Goal: Task Accomplishment & Management: Complete application form

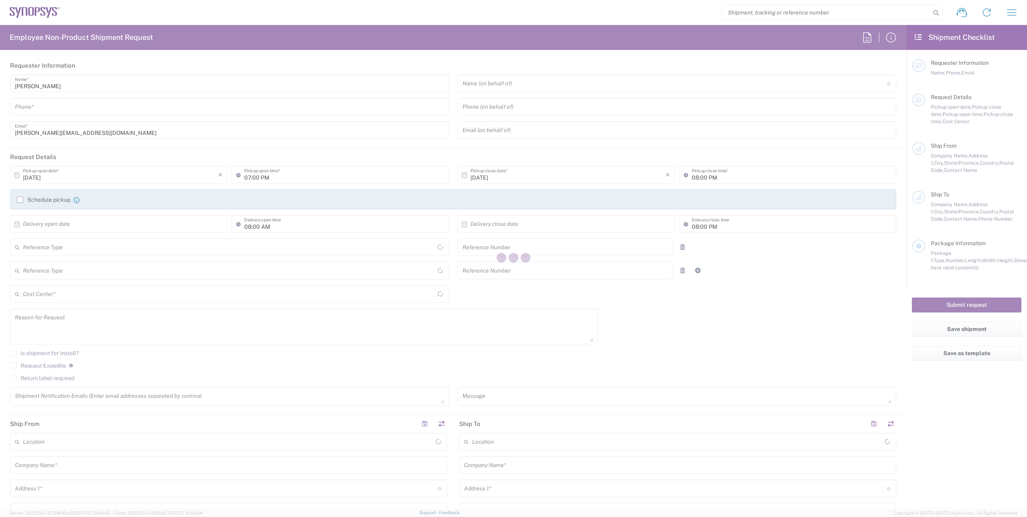
type input "Department"
type input "Delivered at Place"
type input "[GEOGRAPHIC_DATA]"
type input "[PHONE_NUMBER]"
type input "08:00 AM"
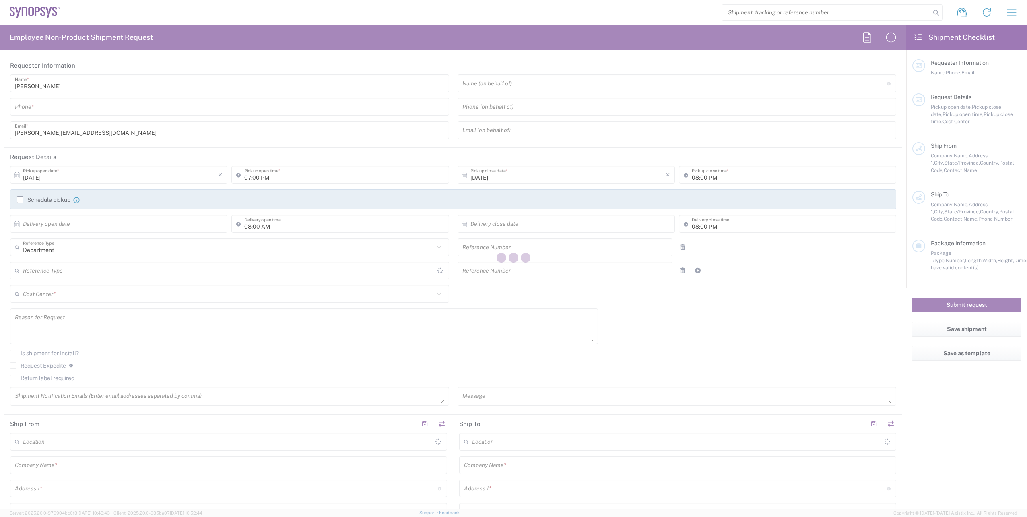
type input "04:00 PM"
type input "110451"
type input "Customer Ref"
type input "950795377"
type input "Synopsys International Ltd"
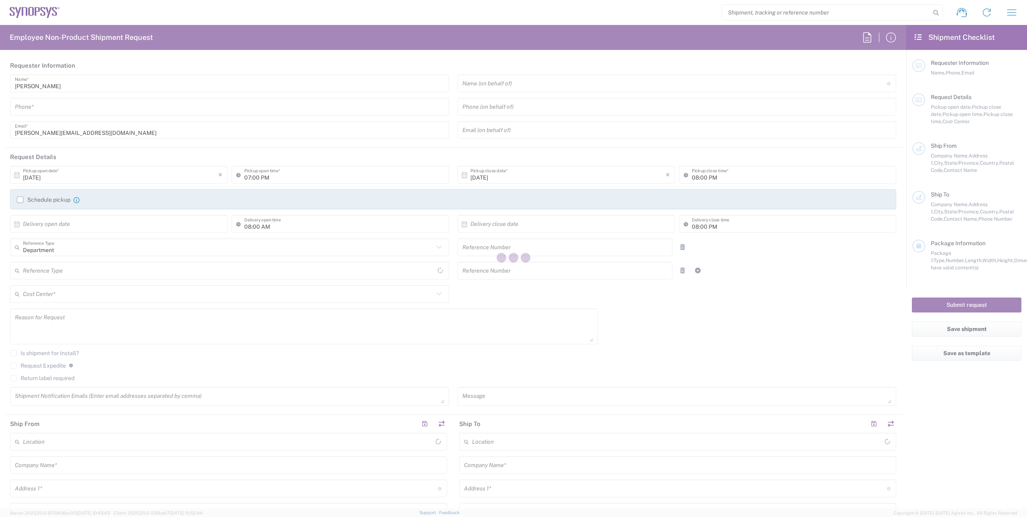
type input "Floor 4, [PERSON_NAME] Exchange 2"
type input "[GEOGRAPHIC_DATA]"
type input "[PERSON_NAME]"
type input "[PHONE_NUMBER]"
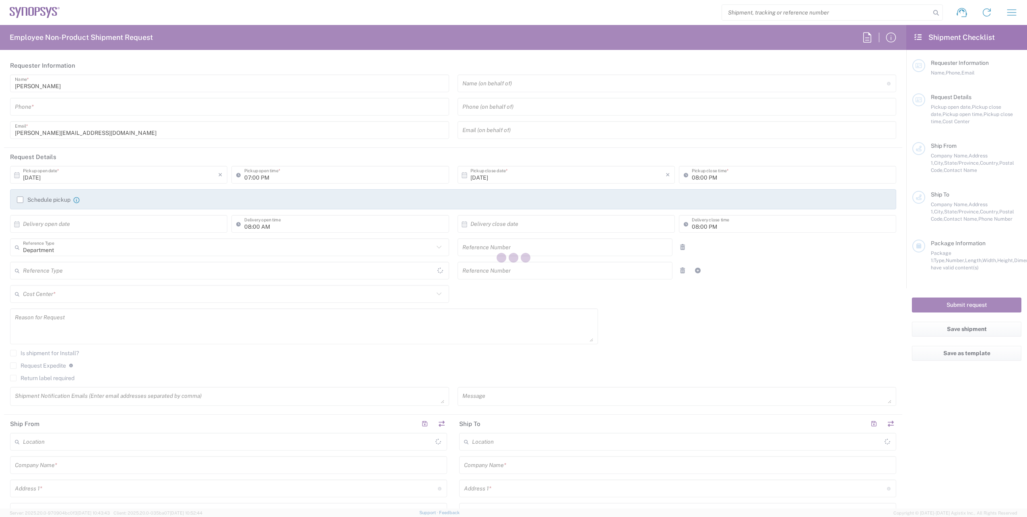
type input "[PERSON_NAME][EMAIL_ADDRESS][DOMAIN_NAME]"
type input "Synopsys GmbH"
type input "[STREET_ADDRESS]"
type input "[GEOGRAPHIC_DATA]"
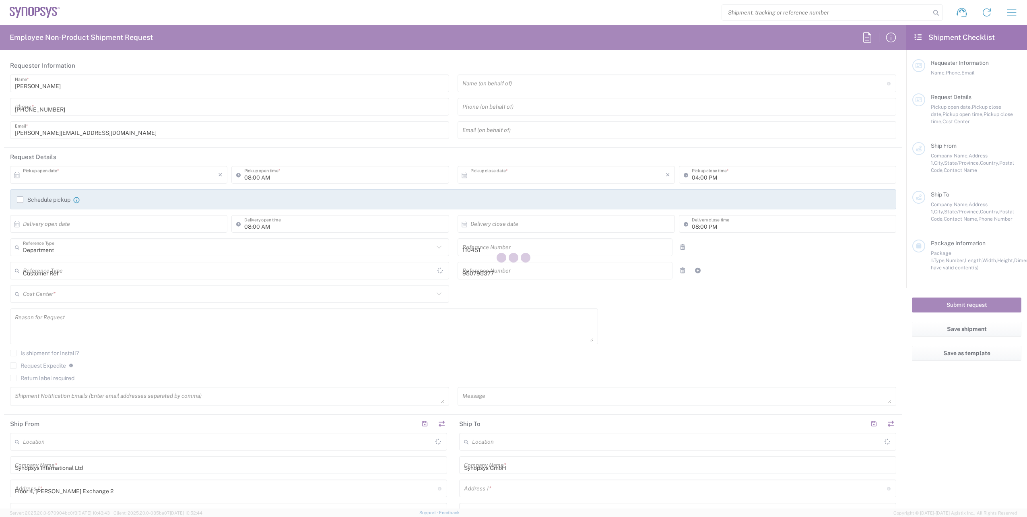
type input "52072"
type input "[PERSON_NAME]"
type input "[PHONE_NUMBER]"
type input "[PERSON_NAME][EMAIL_ADDRESS][DOMAIN_NAME]"
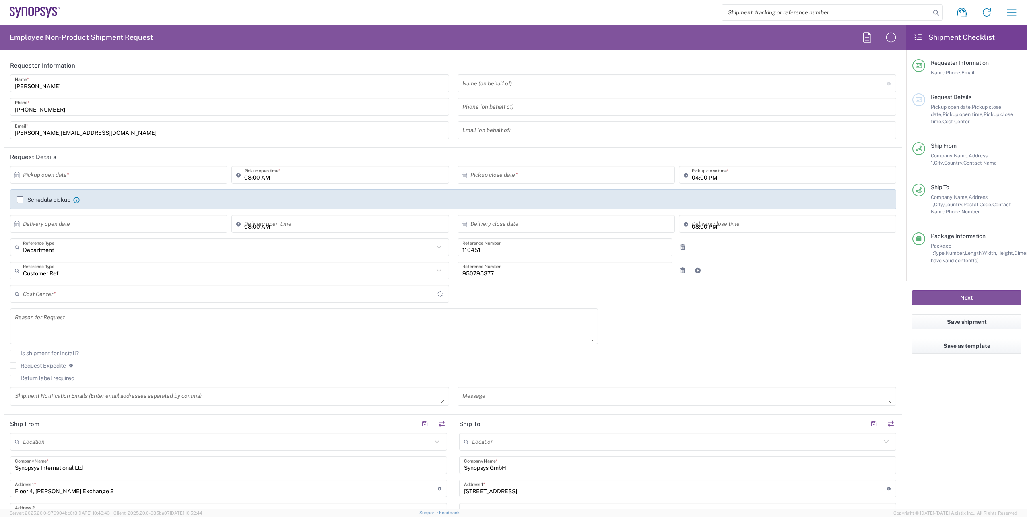
type input "[GEOGRAPHIC_DATA]"
type input "IE04, FAC, IE02, Dublin 110451"
type input "Envelope"
type input "[GEOGRAPHIC_DATA] IE02"
type input "[GEOGRAPHIC_DATA] DE04"
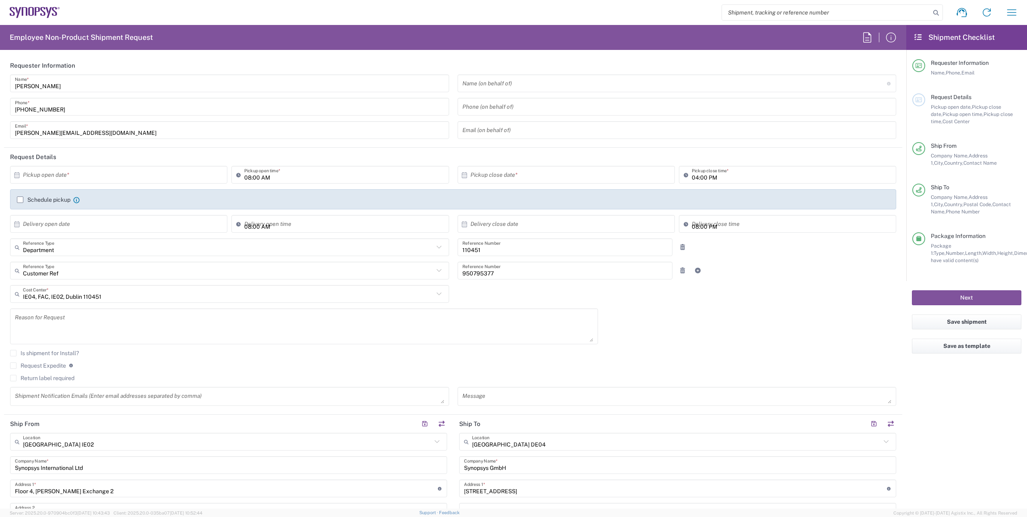
click at [68, 176] on input "text" at bounding box center [120, 175] width 195 height 14
click at [140, 214] on span "3" at bounding box center [143, 213] width 12 height 11
type input "[DATE]"
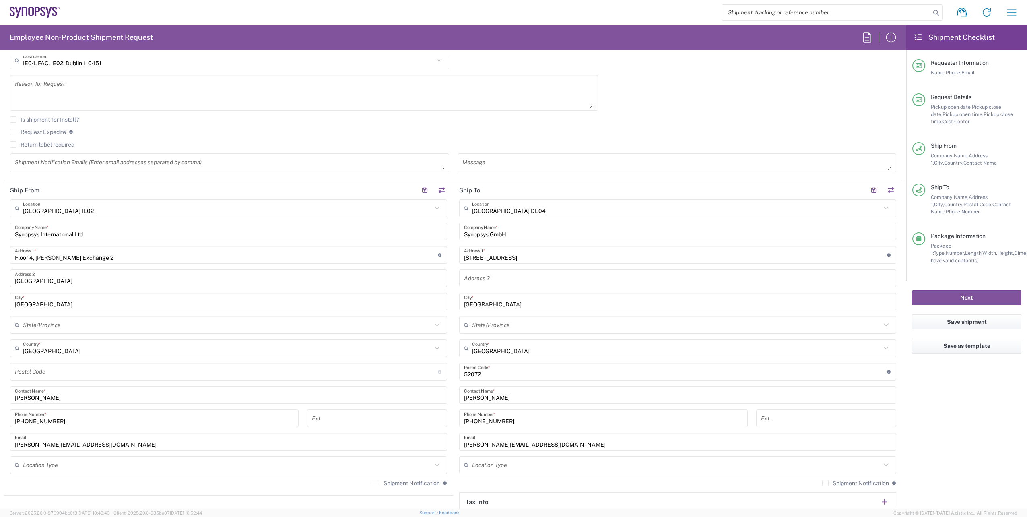
scroll to position [322, 0]
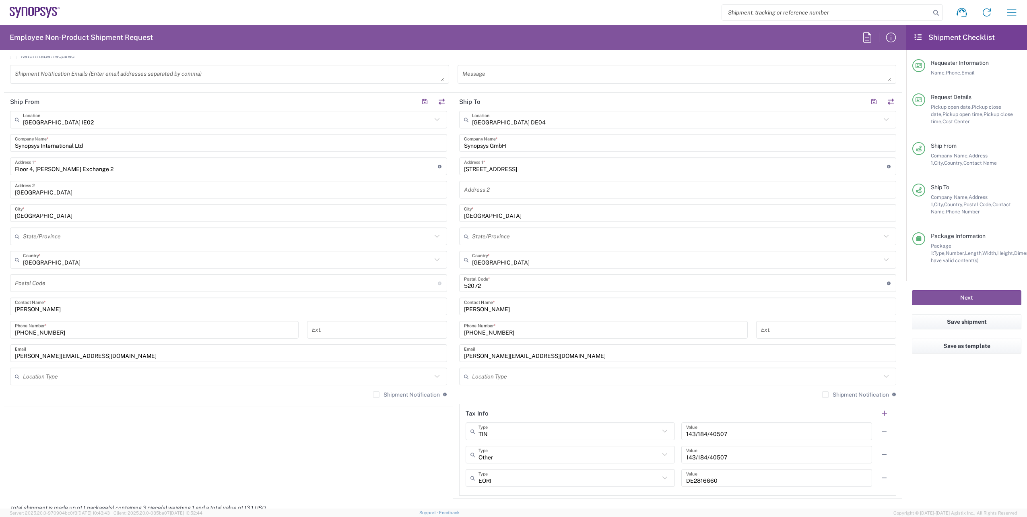
click at [521, 119] on input "[GEOGRAPHIC_DATA] DE04" at bounding box center [676, 120] width 409 height 14
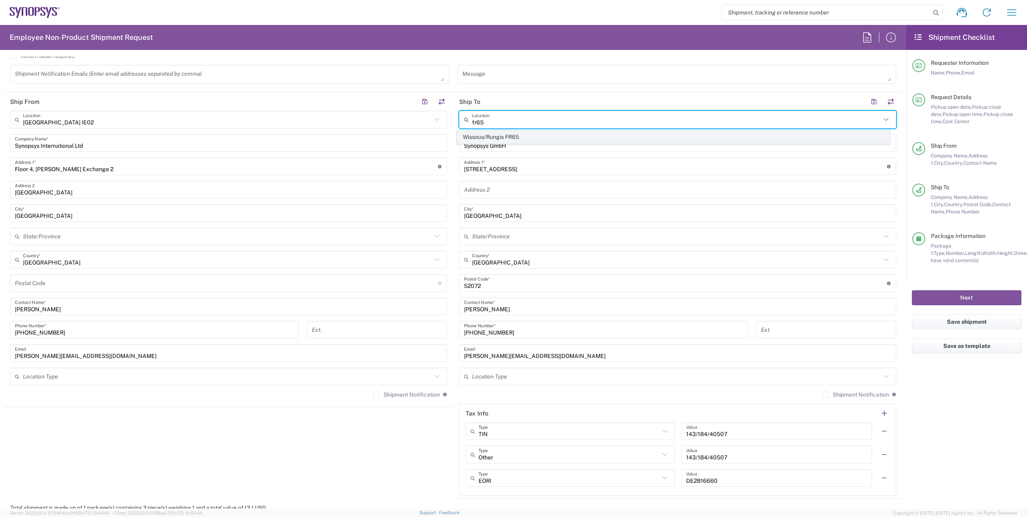
click at [491, 134] on span "Wissous/Rungis FR65" at bounding box center [673, 137] width 433 height 12
type input "Wissous/Rungis FR65"
type input "SYNOPSYS EMULATION AND VERIFICATION"
type input "[STREET_ADDRESS]"
type input "Rungis"
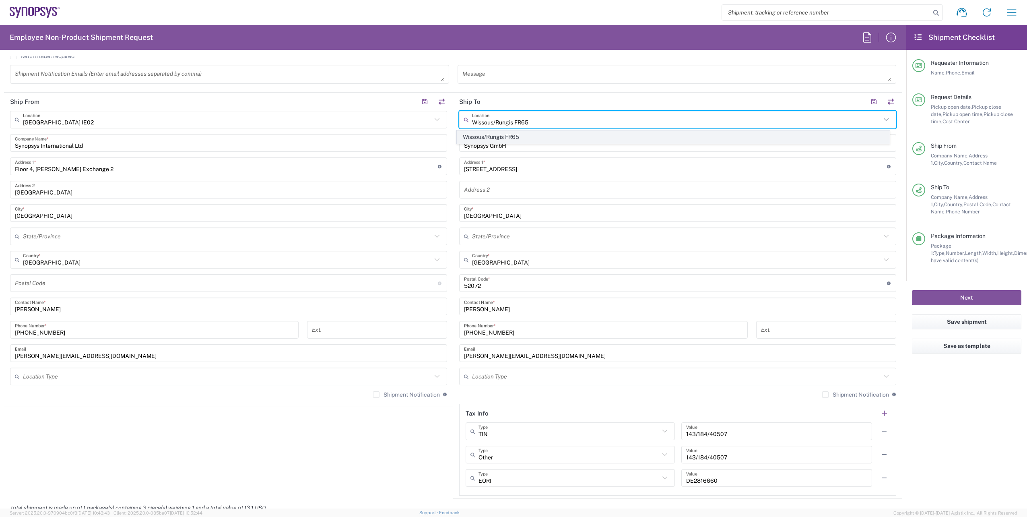
type input "[GEOGRAPHIC_DATA]"
type input "94150"
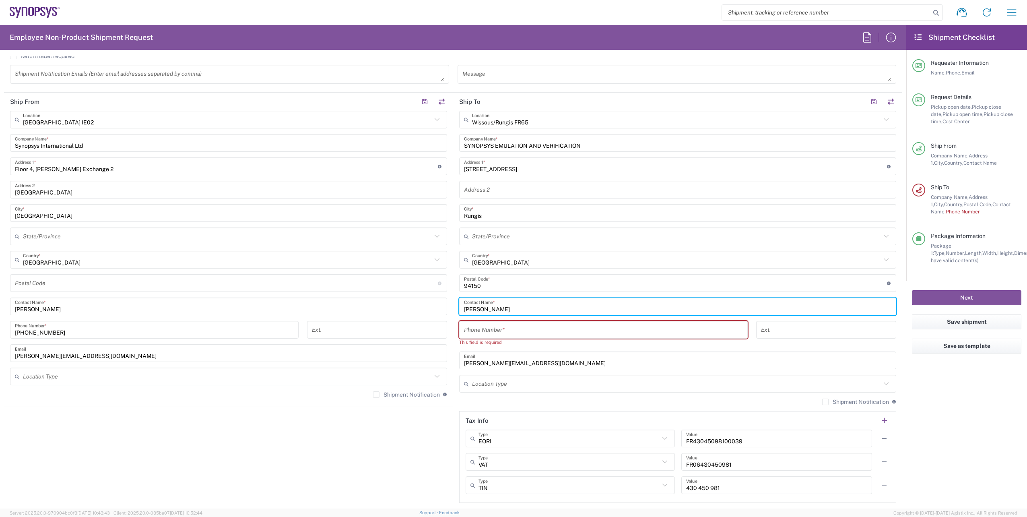
drag, startPoint x: 515, startPoint y: 303, endPoint x: 445, endPoint y: 306, distance: 69.7
click at [445, 306] on div "Ship From [GEOGRAPHIC_DATA] IE02 Location [GEOGRAPHIC_DATA] IE02 [GEOGRAPHIC_DA…" at bounding box center [453, 299] width 898 height 413
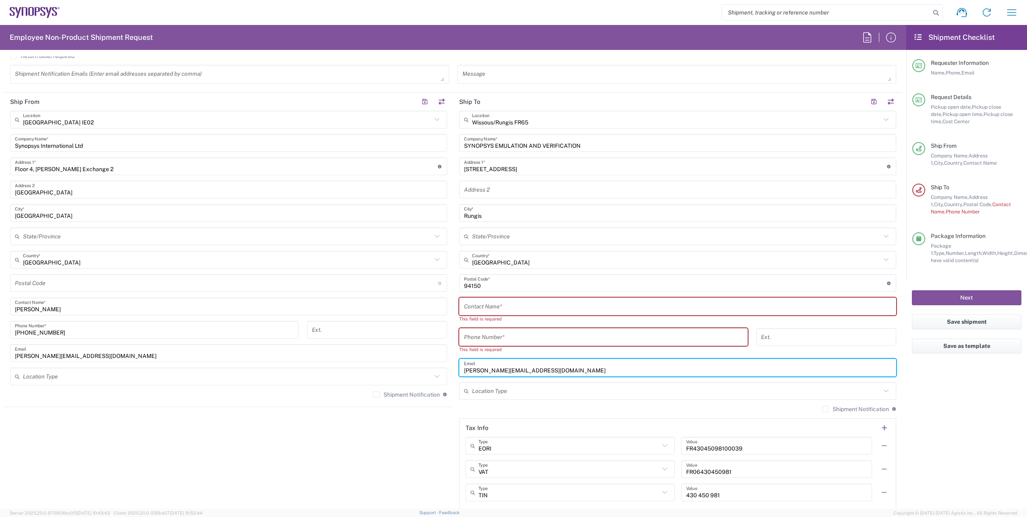
drag, startPoint x: 529, startPoint y: 363, endPoint x: 433, endPoint y: 359, distance: 96.3
click at [433, 359] on div "Ship From [GEOGRAPHIC_DATA] IE02 Location [GEOGRAPHIC_DATA] IE02 [GEOGRAPHIC_DA…" at bounding box center [453, 303] width 898 height 421
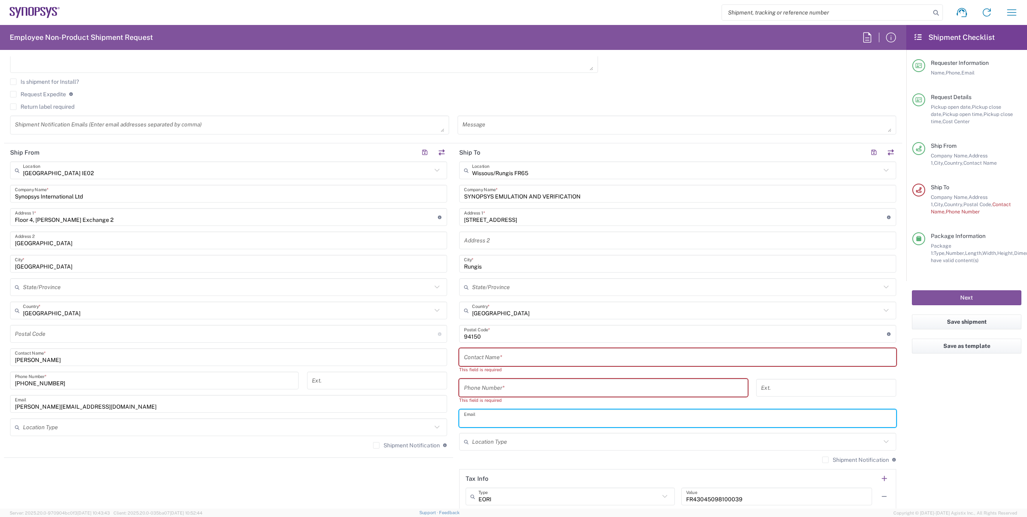
scroll to position [201, 0]
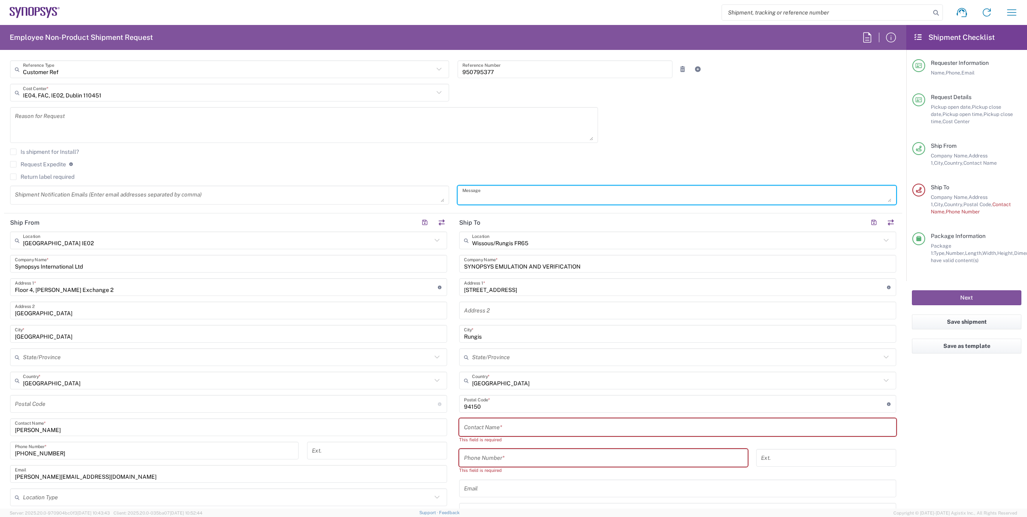
click at [491, 193] on textarea at bounding box center [676, 195] width 429 height 14
paste textarea "[PERSON_NAME]"
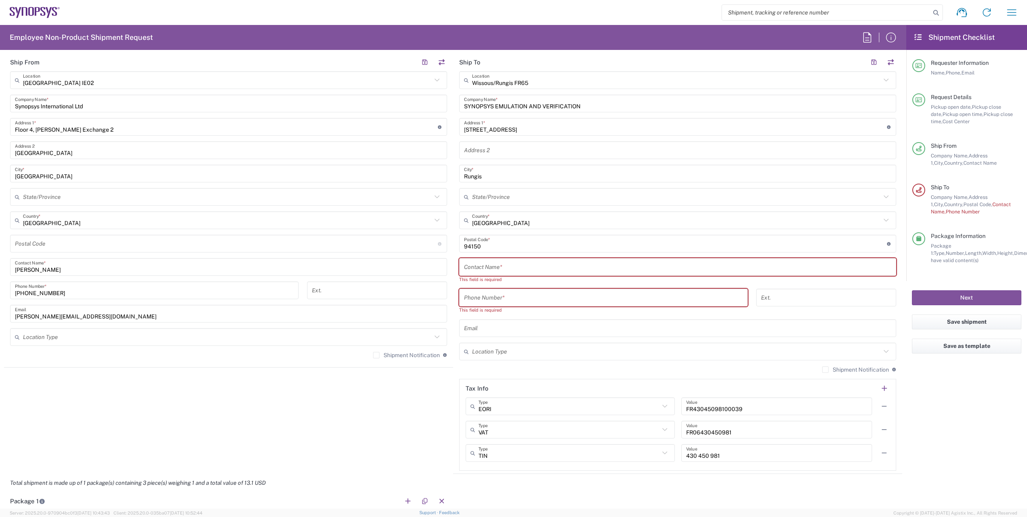
scroll to position [362, 0]
type textarea "badge for [PERSON_NAME] Contractor"
click at [496, 266] on input "text" at bounding box center [677, 266] width 427 height 14
paste input "[PERSON_NAME]"
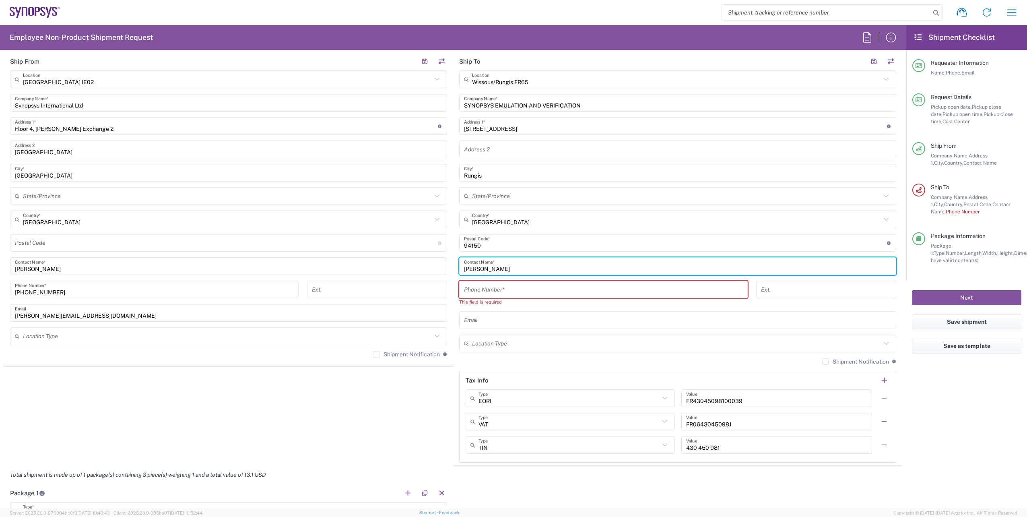
type input "[PERSON_NAME]"
click at [507, 286] on input "tel" at bounding box center [603, 289] width 279 height 14
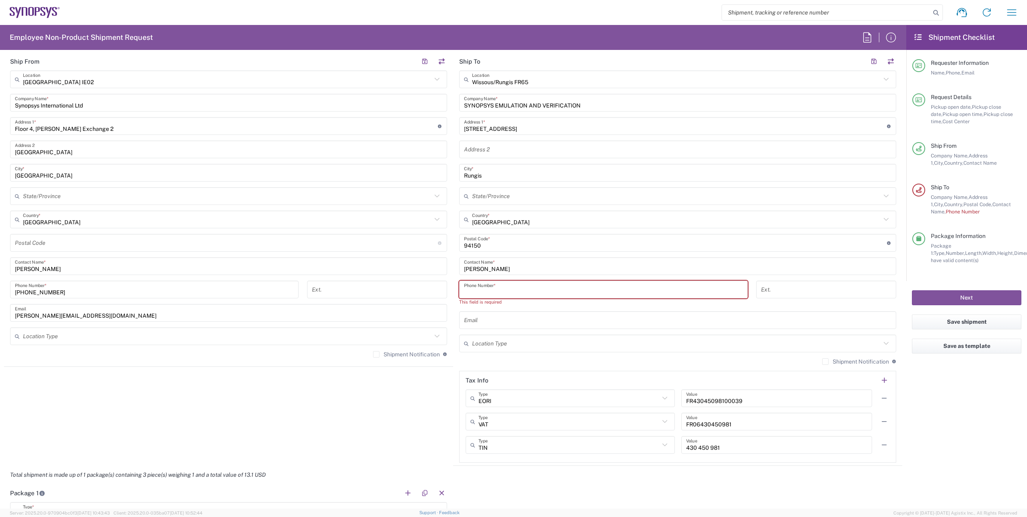
paste input "[PHONE_NUMBER]"
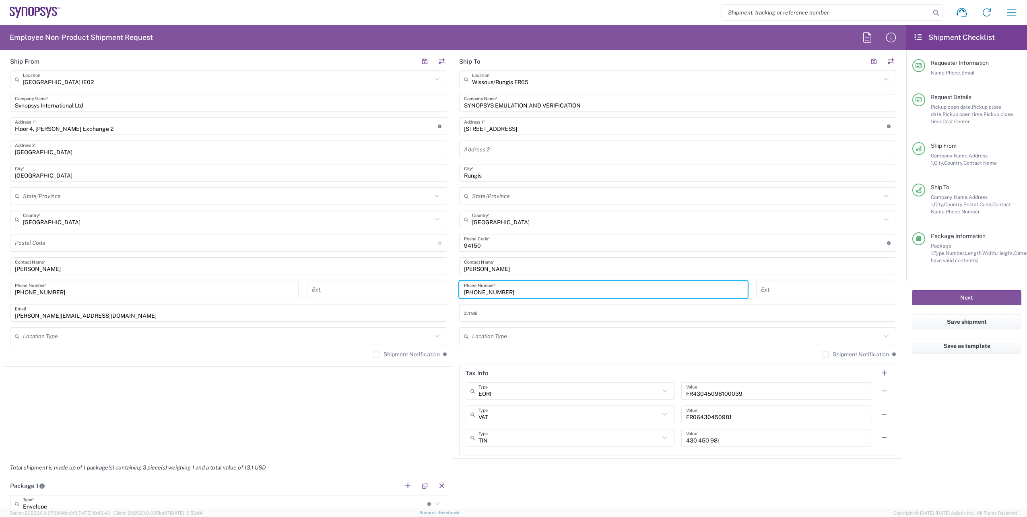
type input "[PHONE_NUMBER]"
click at [491, 317] on input "text" at bounding box center [677, 313] width 427 height 14
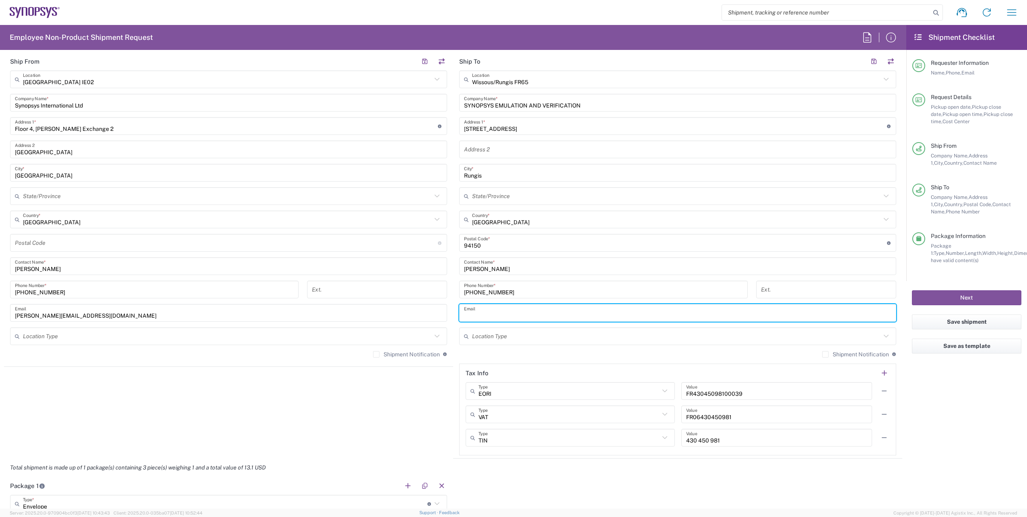
paste input "[EMAIL_ADDRESS][DOMAIN_NAME]"
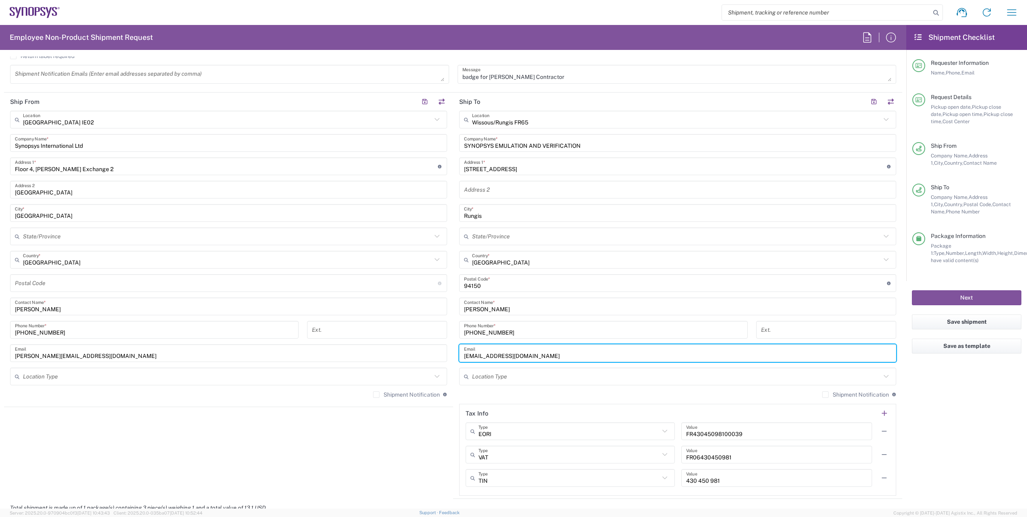
scroll to position [282, 0]
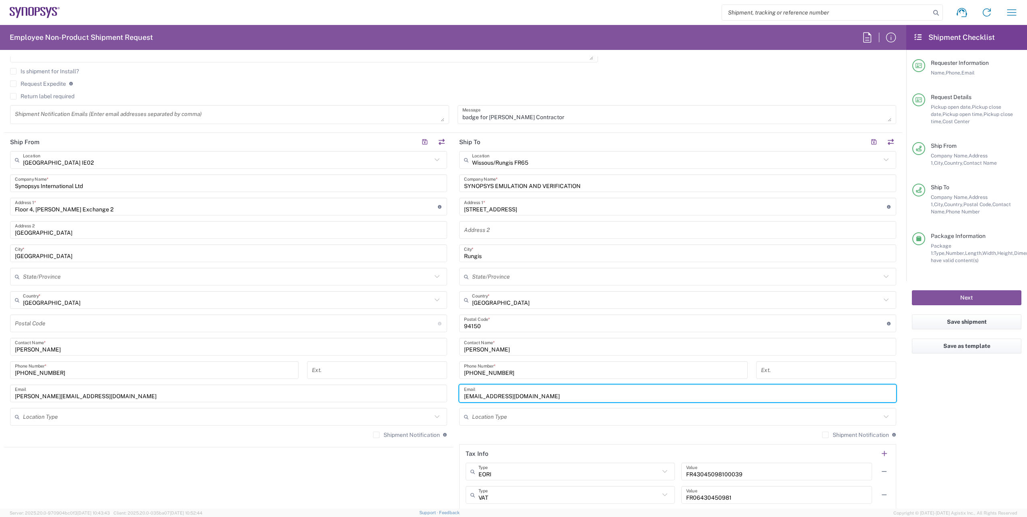
type input "[EMAIL_ADDRESS][DOMAIN_NAME]"
click at [104, 113] on textarea at bounding box center [229, 114] width 429 height 14
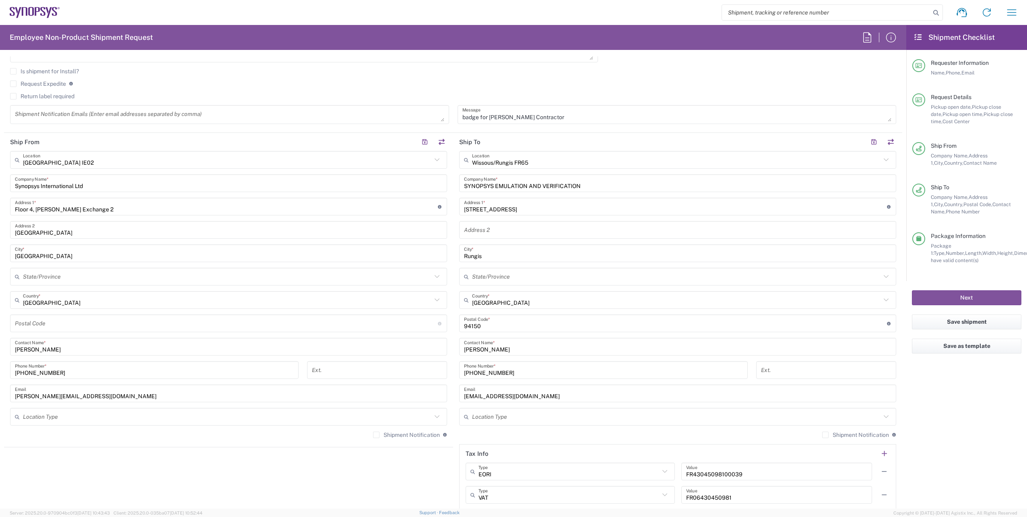
click at [52, 108] on textarea at bounding box center [229, 114] width 429 height 14
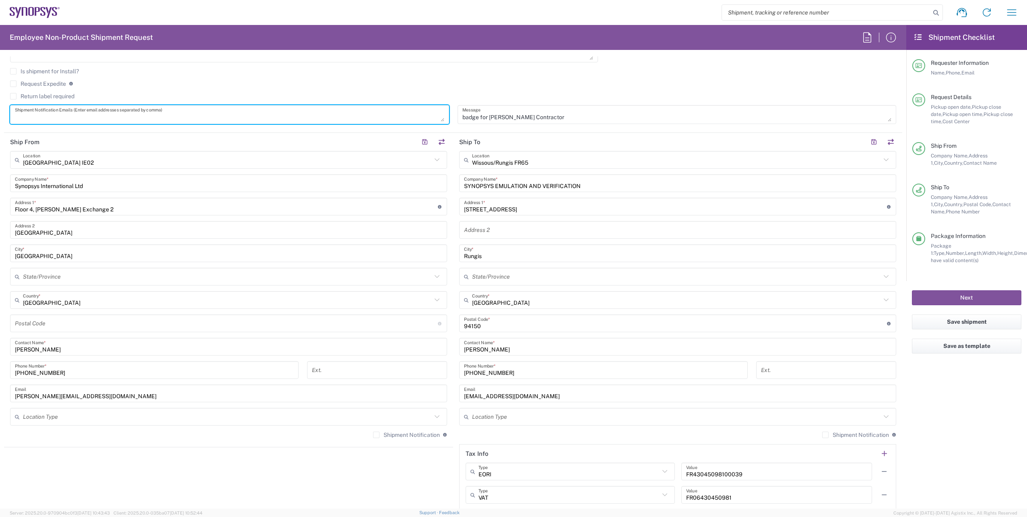
paste textarea "emea-rsoc <[EMAIL_ADDRESS][DOMAIN_NAME]>"
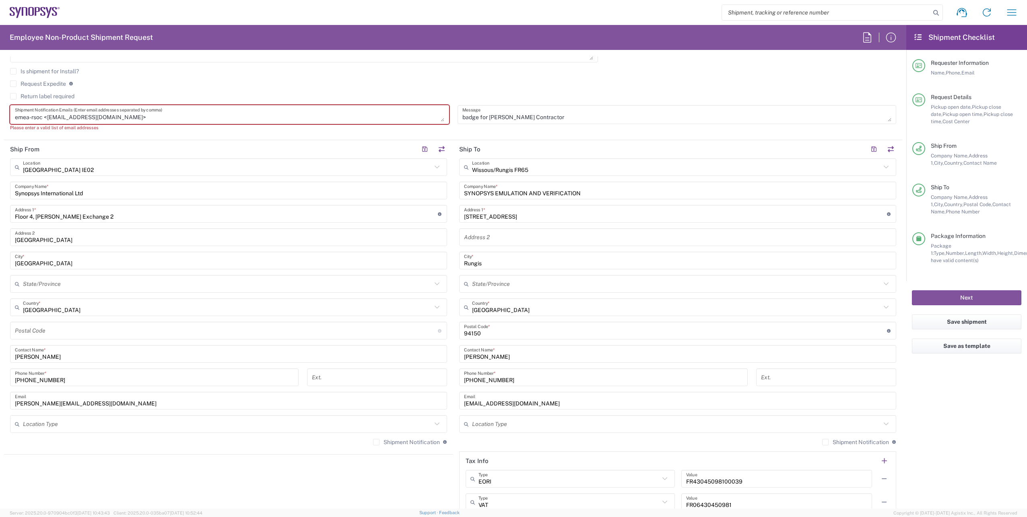
drag, startPoint x: 45, startPoint y: 118, endPoint x: 27, endPoint y: 117, distance: 18.1
click at [27, 117] on textarea "emea-rsoc <[EMAIL_ADDRESS][DOMAIN_NAME]>" at bounding box center [229, 114] width 429 height 14
drag, startPoint x: 47, startPoint y: 118, endPoint x: 1, endPoint y: 118, distance: 45.5
click at [1, 118] on form "Requester Information [PERSON_NAME] Name * [PHONE_NUMBER] Phone * [PERSON_NAME]…" at bounding box center [453, 282] width 906 height 452
click at [90, 117] on textarea "[EMAIL_ADDRESS][DOMAIN_NAME]>" at bounding box center [229, 114] width 429 height 14
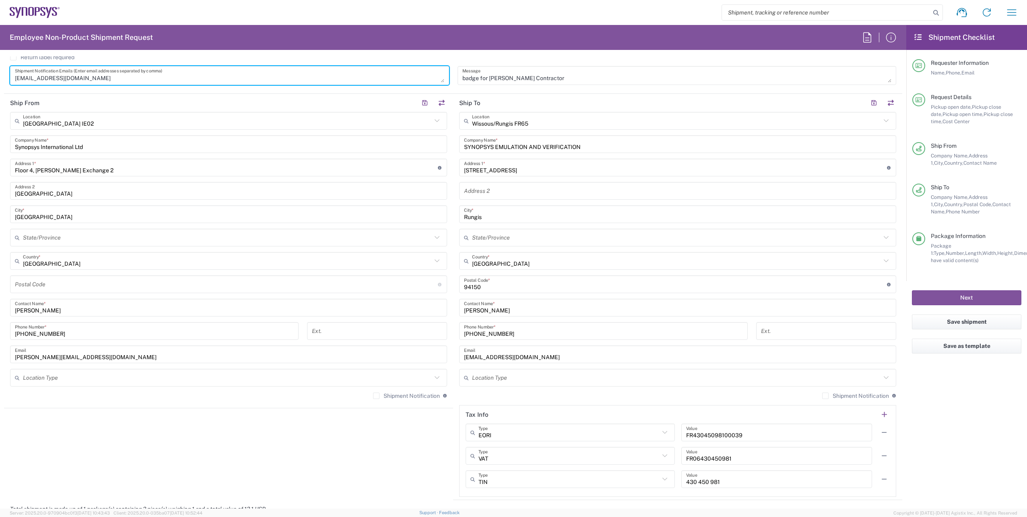
scroll to position [322, 0]
type textarea "[EMAIL_ADDRESS][DOMAIN_NAME]"
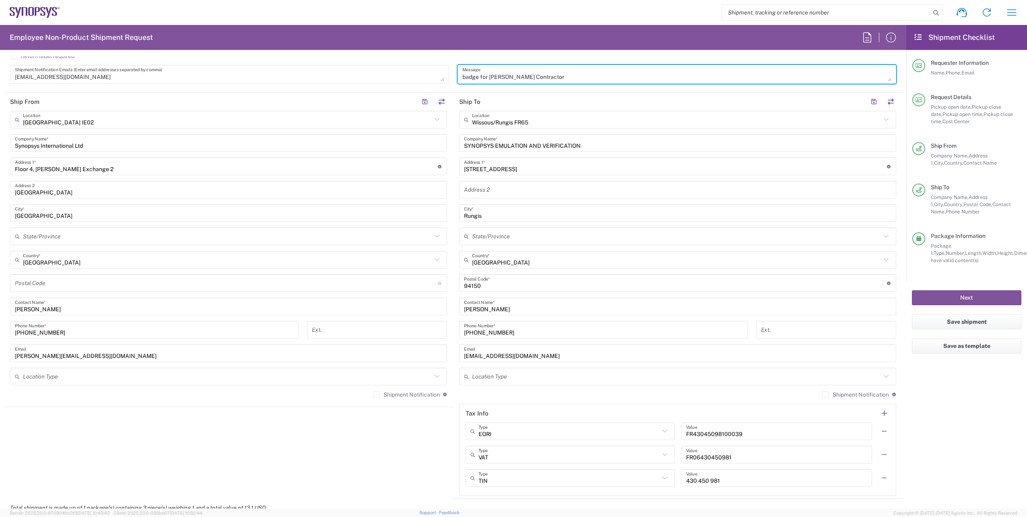
drag, startPoint x: 554, startPoint y: 76, endPoint x: 520, endPoint y: 74, distance: 33.8
click at [520, 74] on textarea "badge for [PERSON_NAME] Contractor" at bounding box center [676, 74] width 429 height 14
click at [462, 76] on textarea "badge for [PERSON_NAME]" at bounding box center [676, 74] width 429 height 14
paste textarea "Contractor"
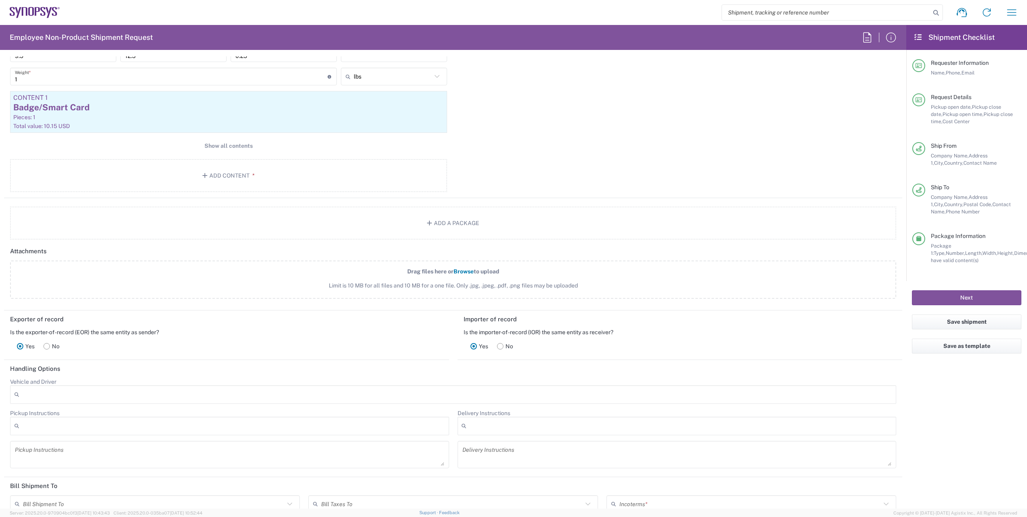
scroll to position [845, 0]
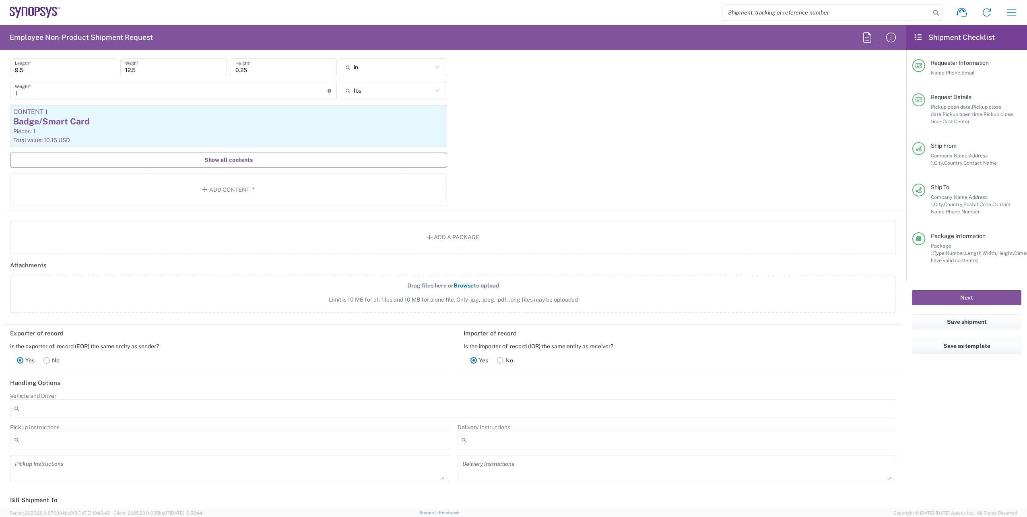
type textarea "Contractor badge for [PERSON_NAME]"
click at [226, 159] on span "Show all contents" at bounding box center [228, 160] width 48 height 8
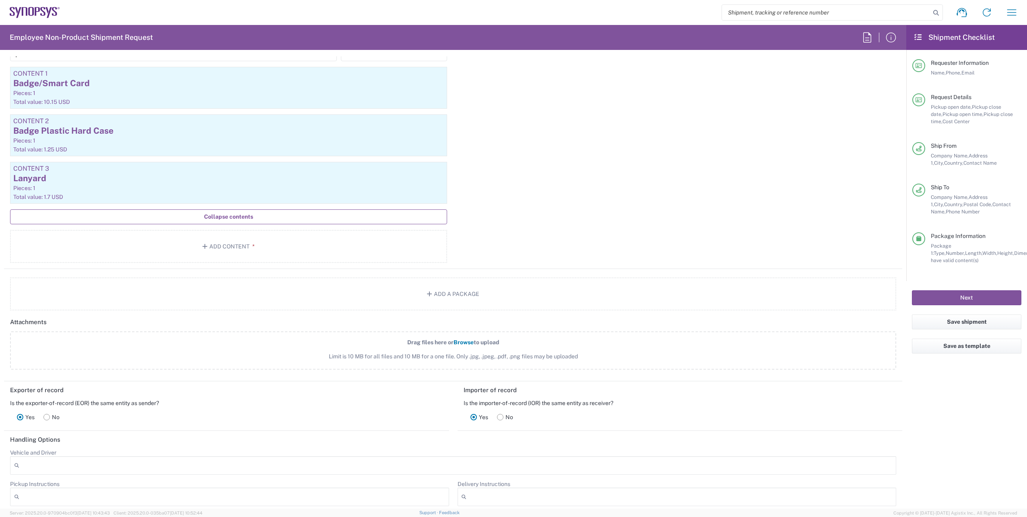
scroll to position [966, 0]
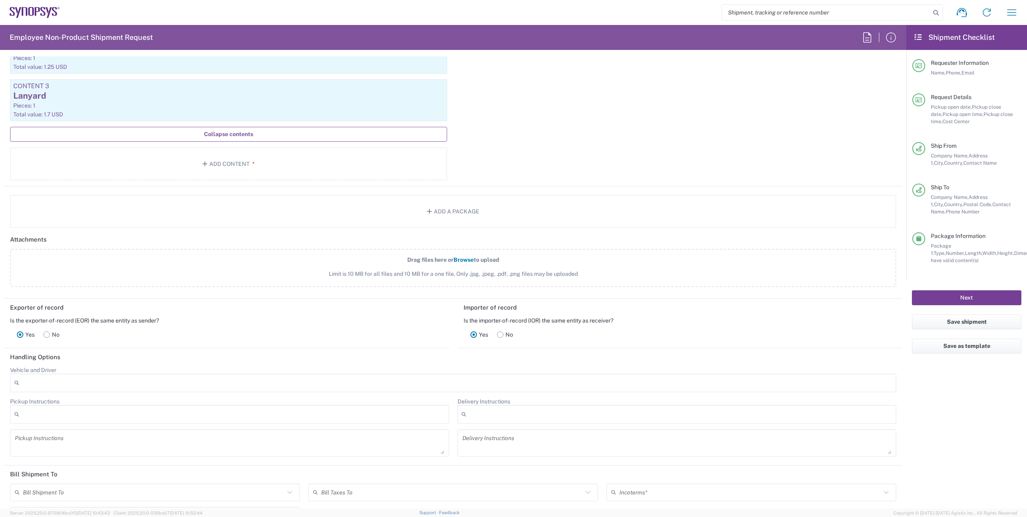
click at [952, 299] on button "Next" at bounding box center [966, 297] width 109 height 15
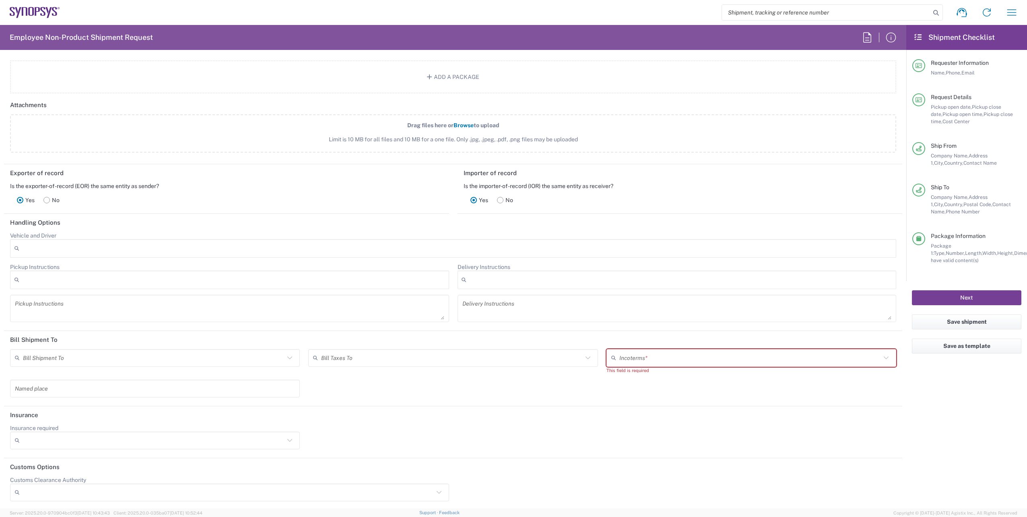
scroll to position [1102, 0]
click at [674, 357] on input "text" at bounding box center [750, 356] width 262 height 14
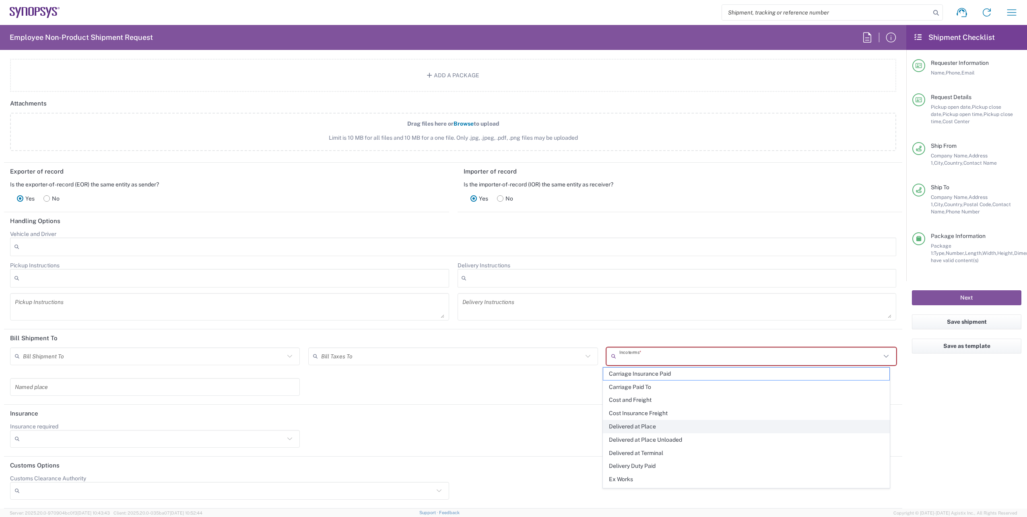
click at [637, 427] on span "Delivered at Place" at bounding box center [746, 426] width 286 height 12
type input "Sender/Shipper"
type input "Recipient Account"
type input "Delivered at Place"
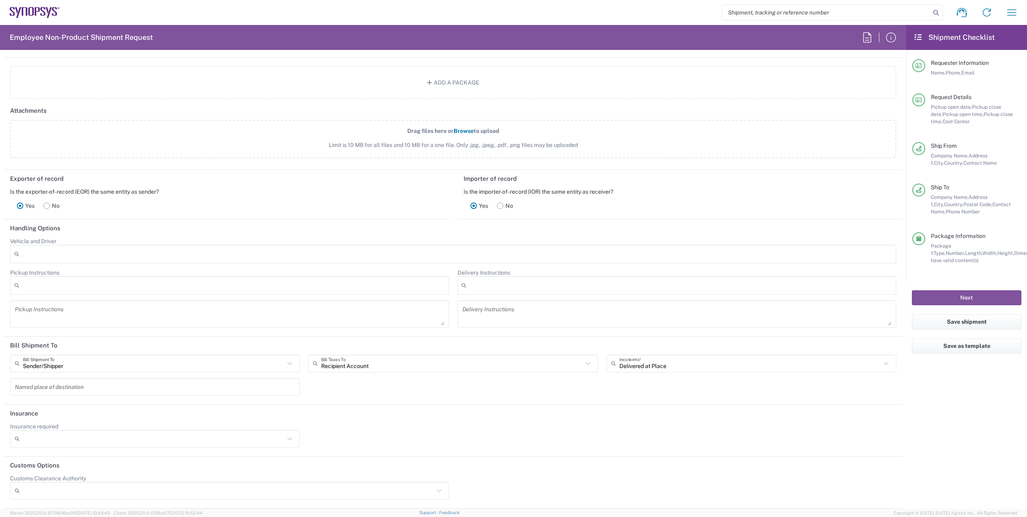
scroll to position [1095, 0]
click at [953, 297] on button "Next" at bounding box center [966, 297] width 109 height 15
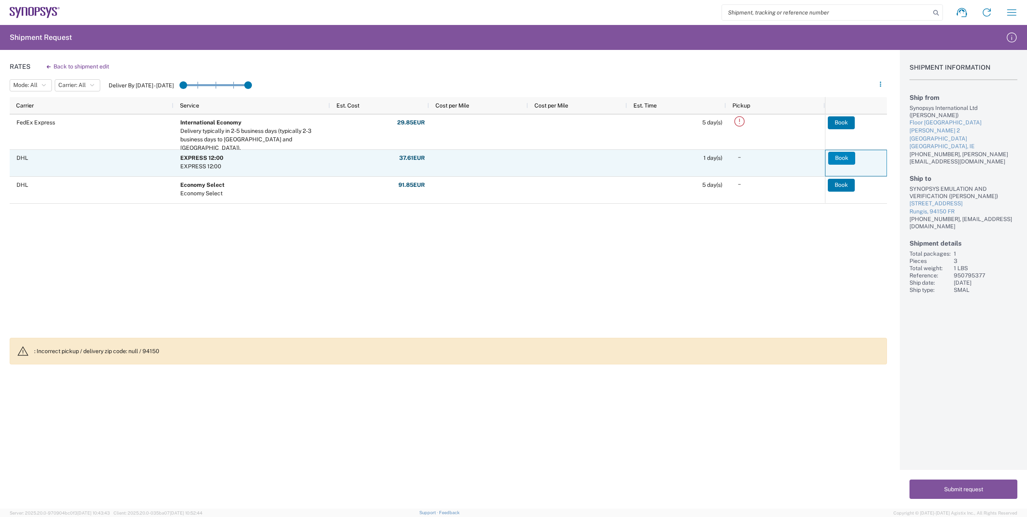
click at [837, 155] on button "Book" at bounding box center [841, 158] width 27 height 13
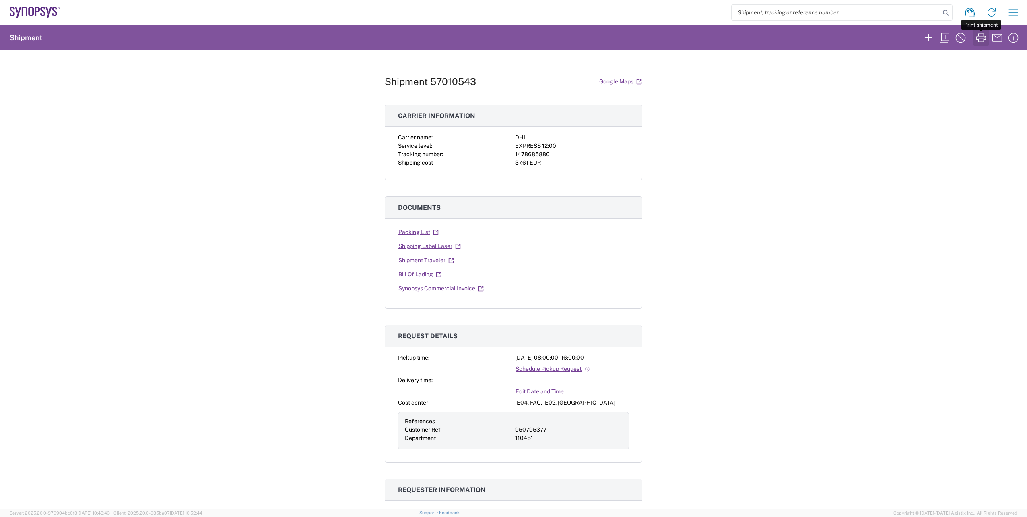
click at [974, 41] on button "button" at bounding box center [981, 38] width 16 height 16
click at [943, 35] on icon "button" at bounding box center [944, 37] width 13 height 13
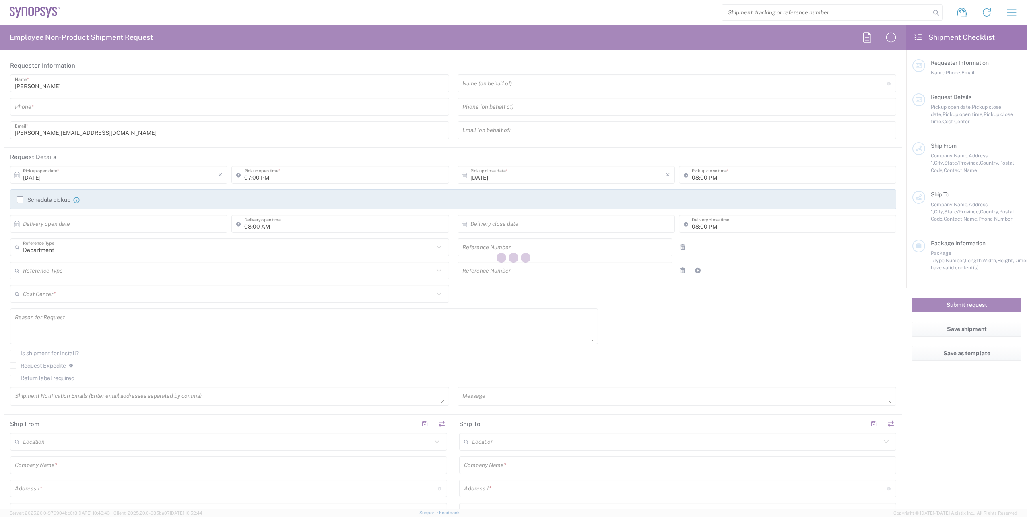
type input "[PHONE_NUMBER]"
type input "[DATE]"
type input "08:00 AM"
type input "[DATE]"
type input "04:00 PM"
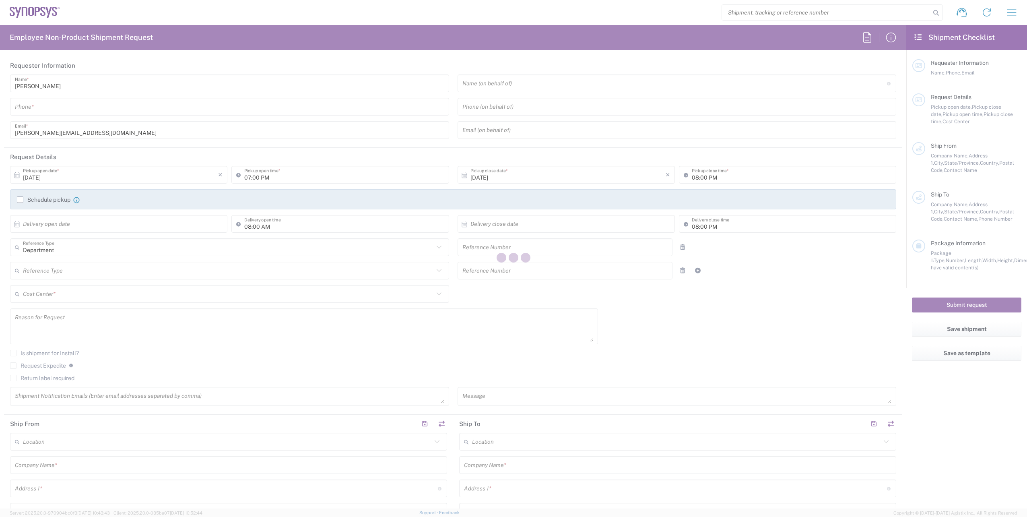
type input "Customer Ref"
type input "950795377"
type input "Department"
type input "110451"
type textarea "[EMAIL_ADDRESS][DOMAIN_NAME], [PERSON_NAME][EMAIL_ADDRESS][DOMAIN_NAME]"
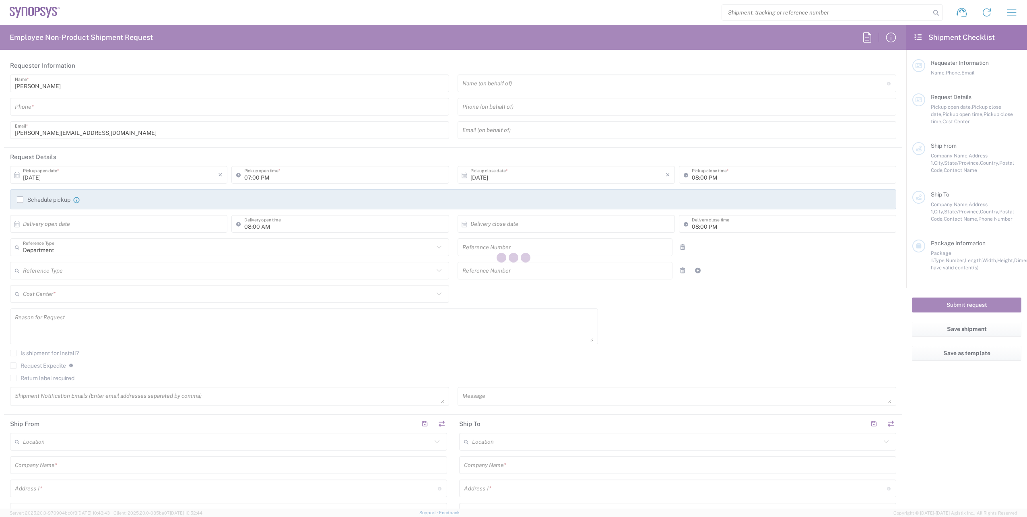
type textarea "Contractor badge for [PERSON_NAME]"
type input "[GEOGRAPHIC_DATA] IE02"
type input "Synopsys International Ltd"
type input "Floor 4, [PERSON_NAME] Exchange 2"
type input "[GEOGRAPHIC_DATA]"
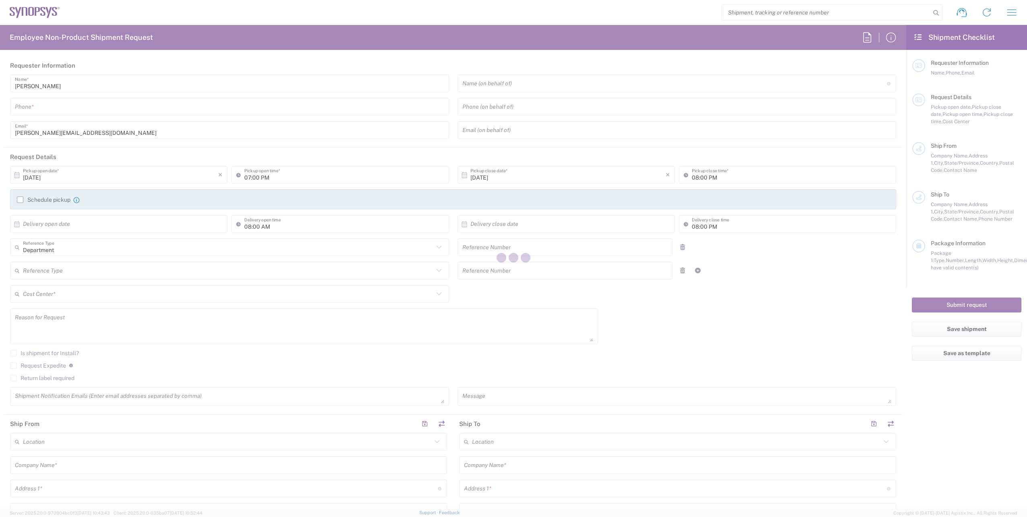
type input "[GEOGRAPHIC_DATA]"
type input "[PERSON_NAME]"
type input "[PHONE_NUMBER]"
type input "[PERSON_NAME][EMAIL_ADDRESS][DOMAIN_NAME]"
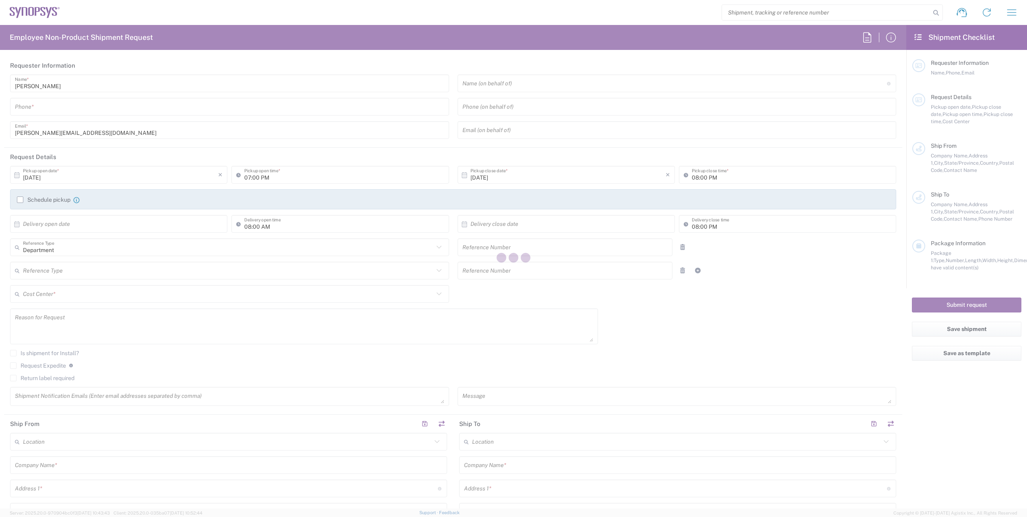
type input "Wissous/Rungis FR65"
type input "SYNOPSYS EMULATION AND VERIFICATION"
type input "[STREET_ADDRESS]"
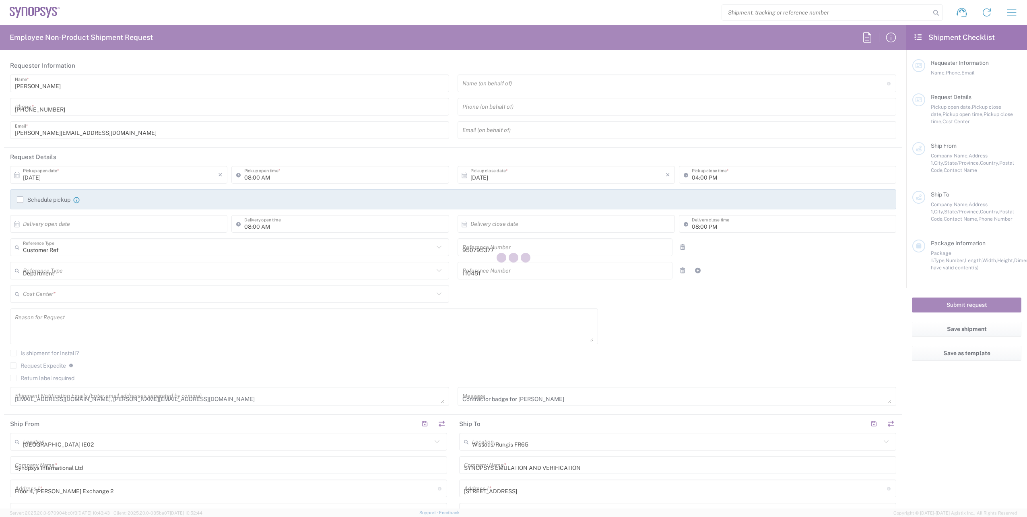
type input "Rungis"
type input "[GEOGRAPHIC_DATA]"
type input "94150"
type input "[PERSON_NAME]"
type input "[PHONE_NUMBER]"
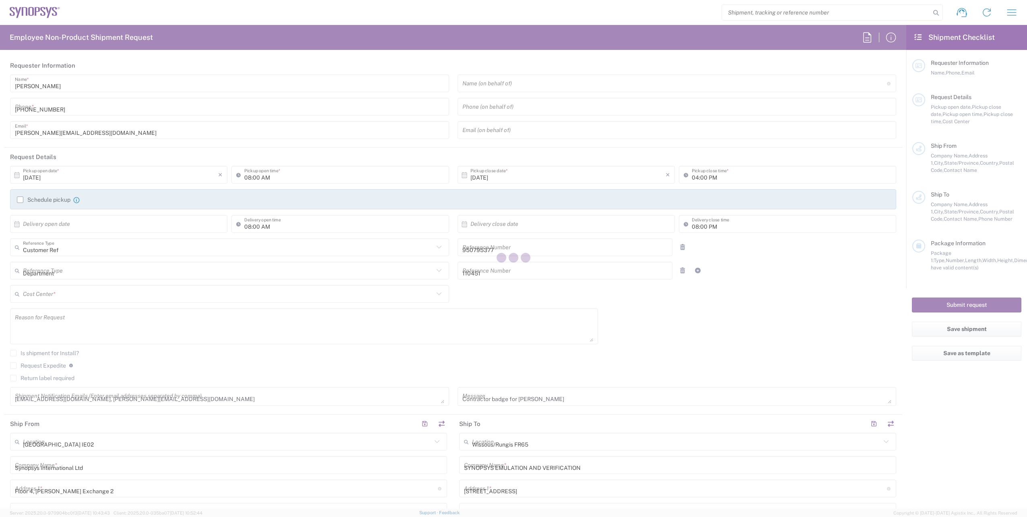
type input "[EMAIL_ADDRESS][DOMAIN_NAME]"
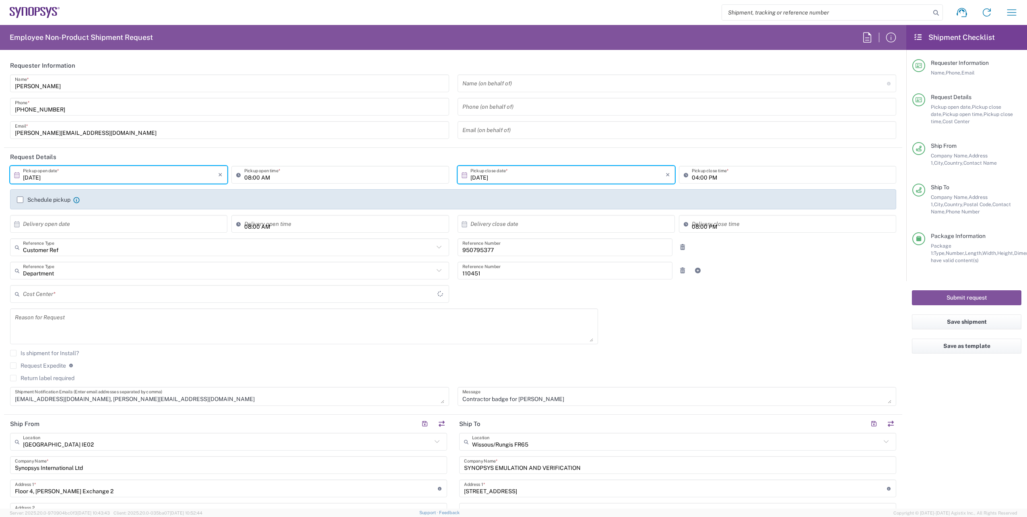
type input "IE04, FAC, IE02, Dublin 110451"
type input "Envelope"
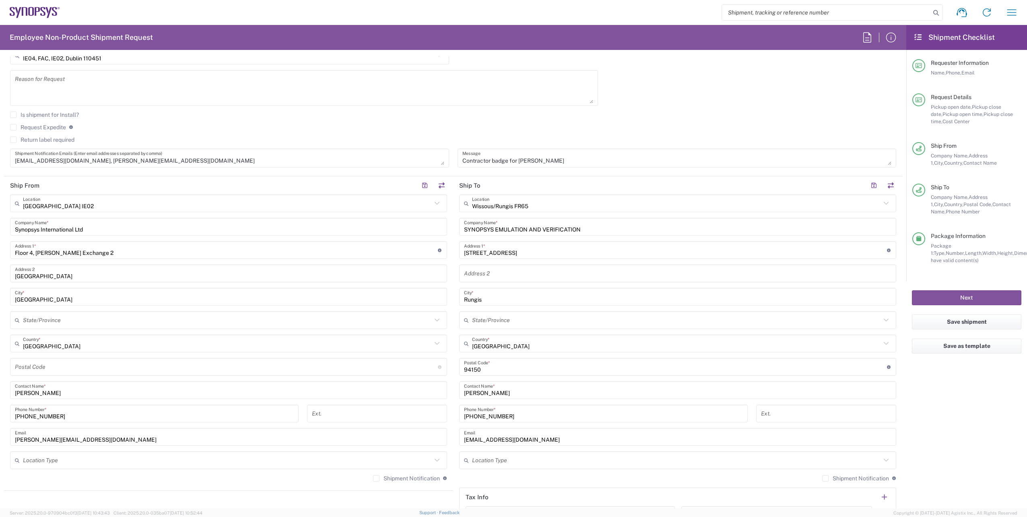
scroll to position [241, 0]
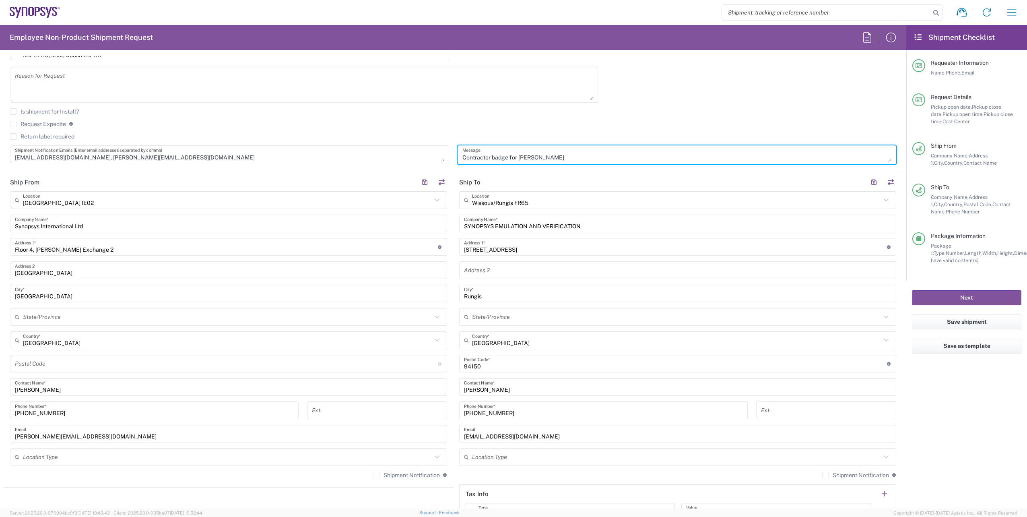
drag, startPoint x: 556, startPoint y: 156, endPoint x: 515, endPoint y: 155, distance: 41.5
click at [515, 155] on textarea "Contractor badge for [PERSON_NAME]" at bounding box center [676, 155] width 429 height 14
drag, startPoint x: 487, startPoint y: 158, endPoint x: 442, endPoint y: 157, distance: 45.5
click at [442, 157] on div "[DATE] × Pickup open date * Cancel Apply 08:00 AM Pickup open time * [DATE] × P…" at bounding box center [453, 46] width 895 height 245
click at [462, 156] on textarea "badge for" at bounding box center [676, 155] width 429 height 14
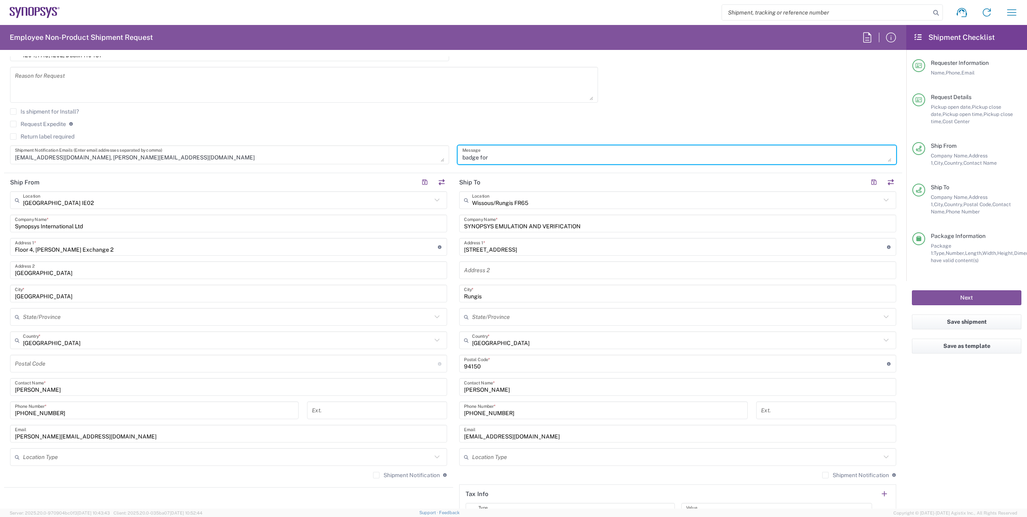
click at [462, 159] on textarea "badge for" at bounding box center [676, 155] width 429 height 14
click at [496, 155] on textarea "badge for" at bounding box center [676, 155] width 429 height 14
paste textarea "[PERSON_NAME] Ntampitzias"
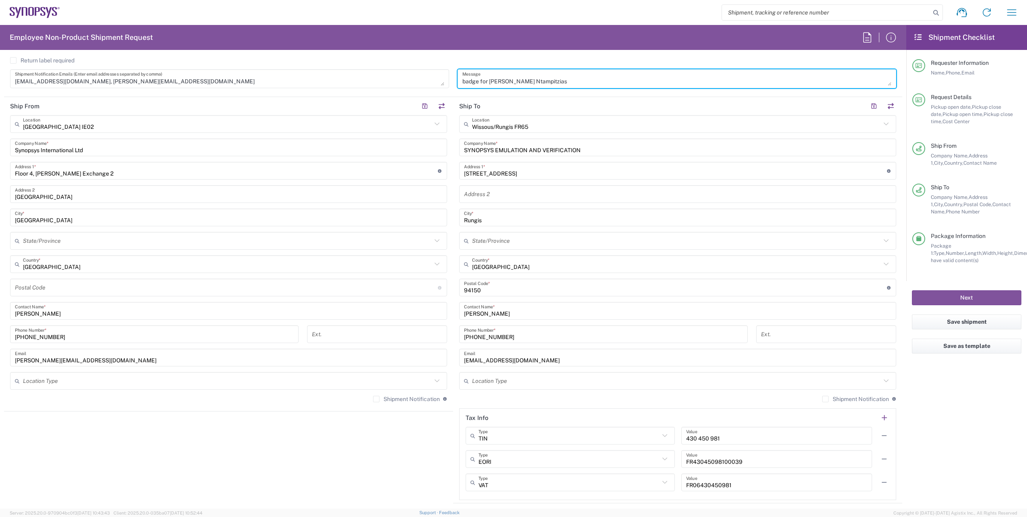
scroll to position [322, 0]
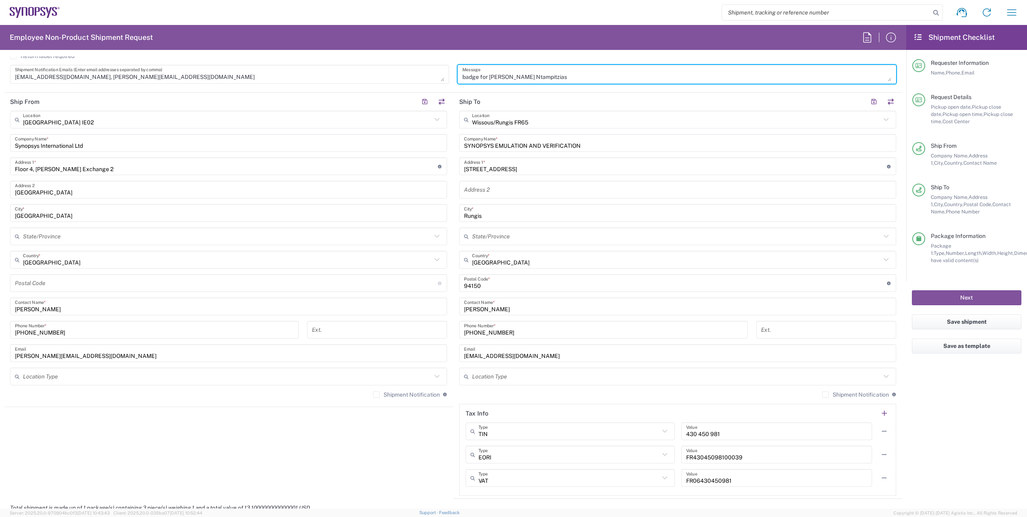
type textarea "badge for [PERSON_NAME] Ntampitzias"
click at [542, 124] on input "text" at bounding box center [676, 120] width 409 height 14
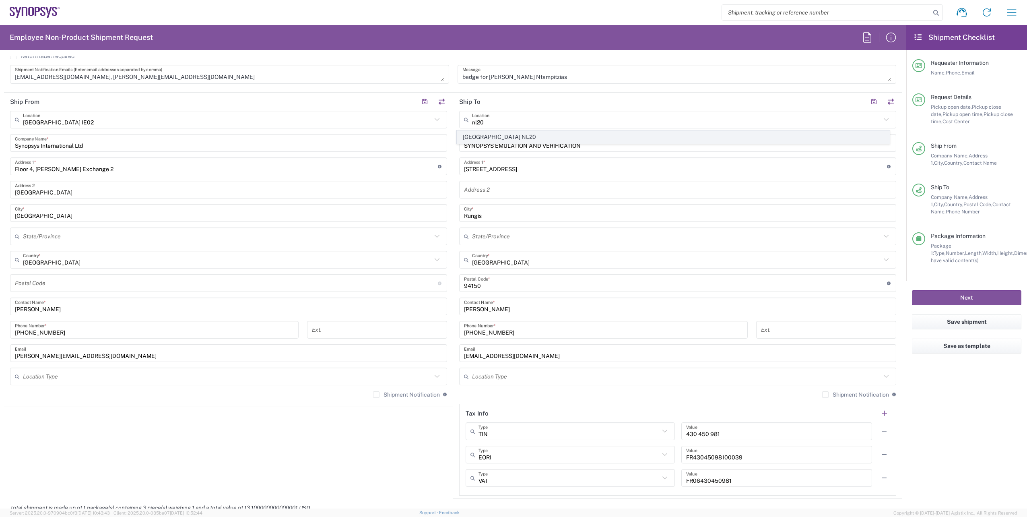
click at [501, 133] on span "[GEOGRAPHIC_DATA] NL20" at bounding box center [673, 137] width 433 height 12
type input "[GEOGRAPHIC_DATA] NL20"
type input "Synopsys Netherlands B.V."
type input "[GEOGRAPHIC_DATA] 41 [GEOGRAPHIC_DATA]"
type input "Edindhoven"
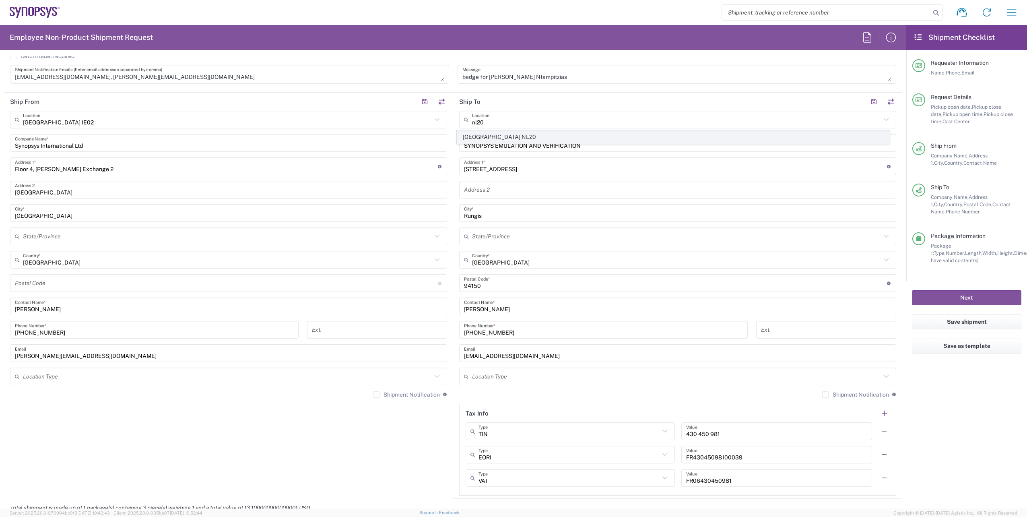
type input "[GEOGRAPHIC_DATA]"
type input "5656 AE"
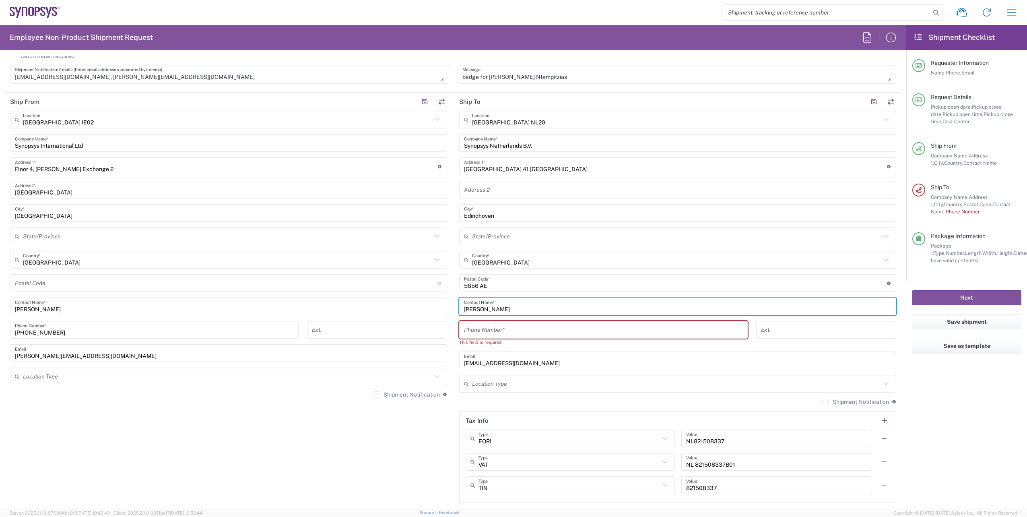
drag, startPoint x: 505, startPoint y: 308, endPoint x: 443, endPoint y: 312, distance: 62.5
click at [443, 312] on div "Ship From [GEOGRAPHIC_DATA] IE02 Location [GEOGRAPHIC_DATA] IE02 [GEOGRAPHIC_DA…" at bounding box center [453, 299] width 898 height 413
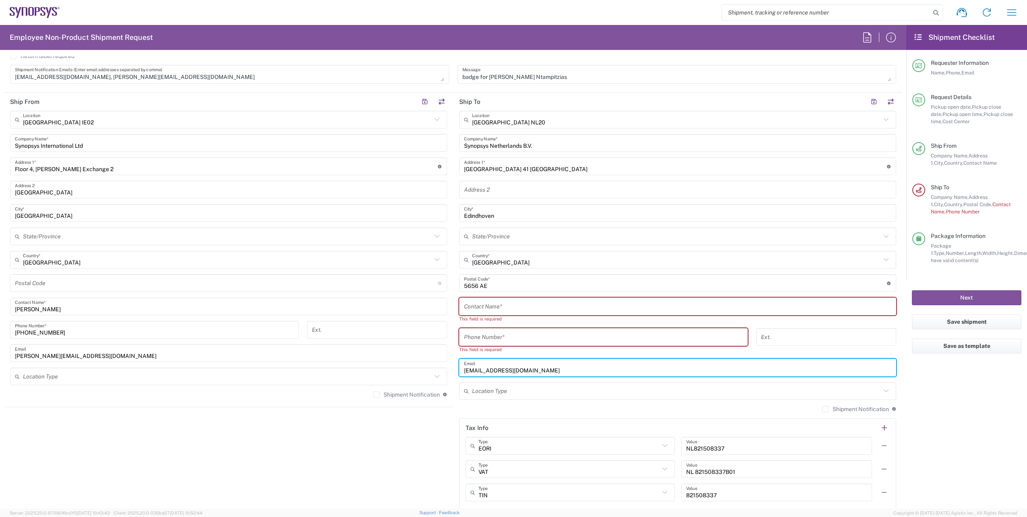
drag, startPoint x: 534, startPoint y: 359, endPoint x: 449, endPoint y: 359, distance: 85.3
click at [449, 359] on div "Ship From [GEOGRAPHIC_DATA] IE02 Location [GEOGRAPHIC_DATA] IE02 [GEOGRAPHIC_DA…" at bounding box center [453, 303] width 898 height 421
click at [485, 304] on input "text" at bounding box center [677, 306] width 427 height 14
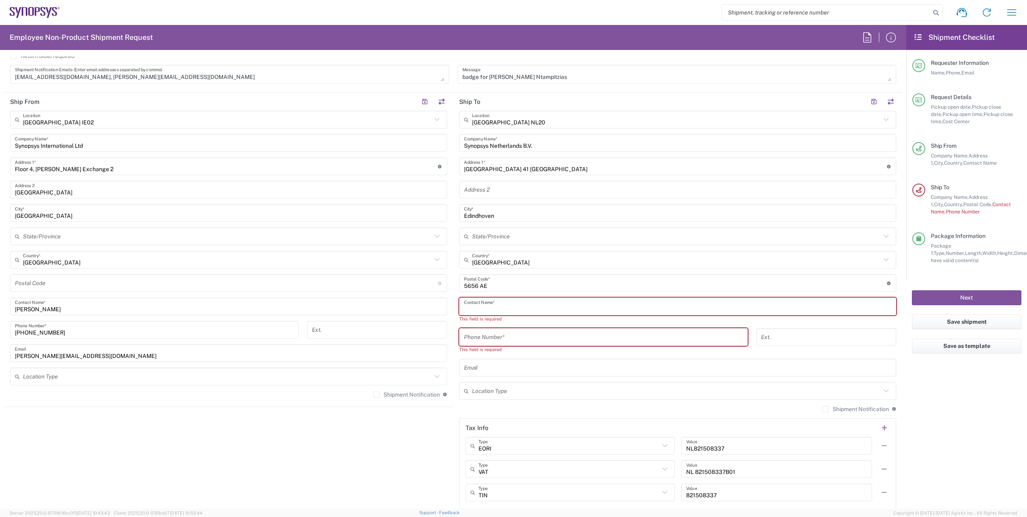
paste input "[PERSON_NAME]"
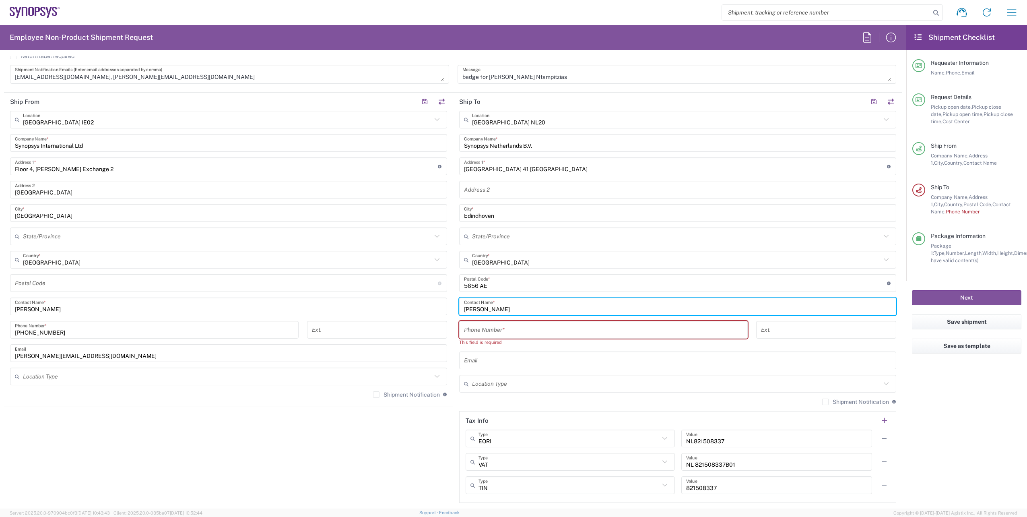
type input "[PERSON_NAME]"
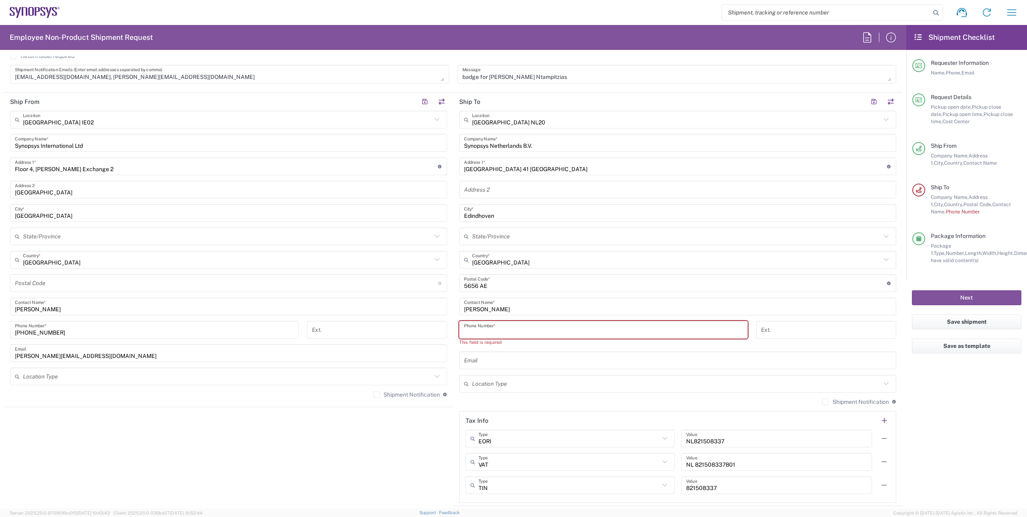
click at [520, 336] on input "tel" at bounding box center [603, 330] width 279 height 14
paste input "[PHONE_NUMBER]"
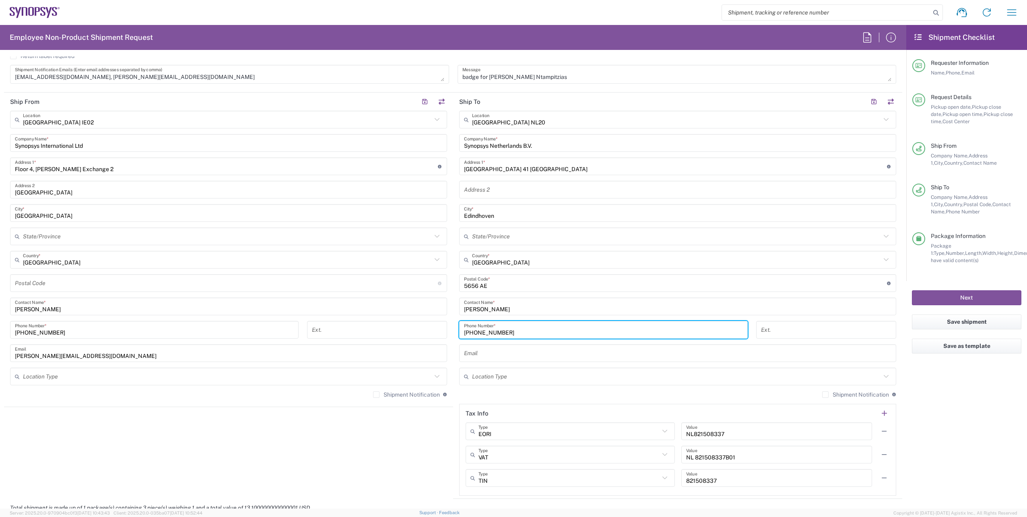
type input "[PHONE_NUMBER]"
click at [480, 355] on input "text" at bounding box center [677, 353] width 427 height 14
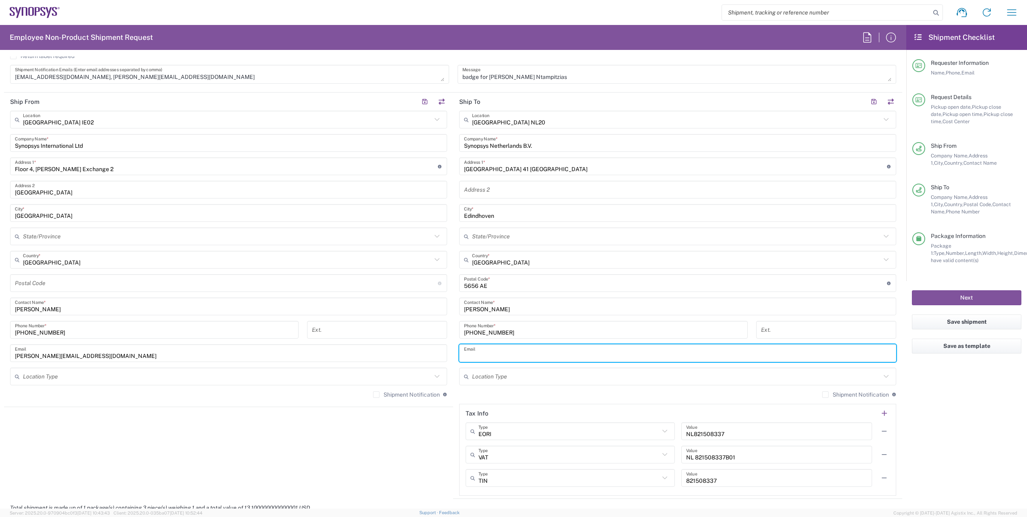
paste input "[EMAIL_ADDRESS][DOMAIN_NAME]"
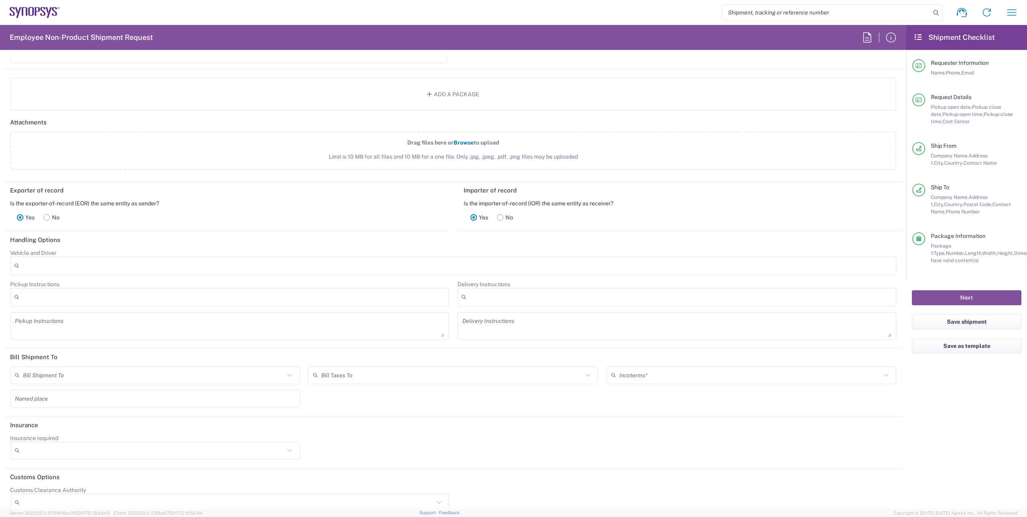
scroll to position [1000, 0]
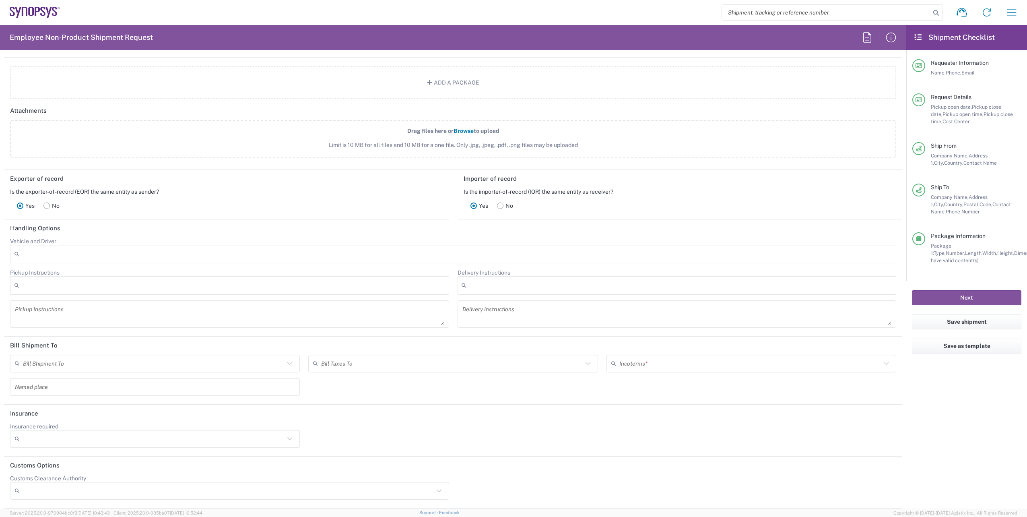
type input "[EMAIL_ADDRESS][DOMAIN_NAME]"
click at [655, 361] on input "text" at bounding box center [750, 363] width 262 height 14
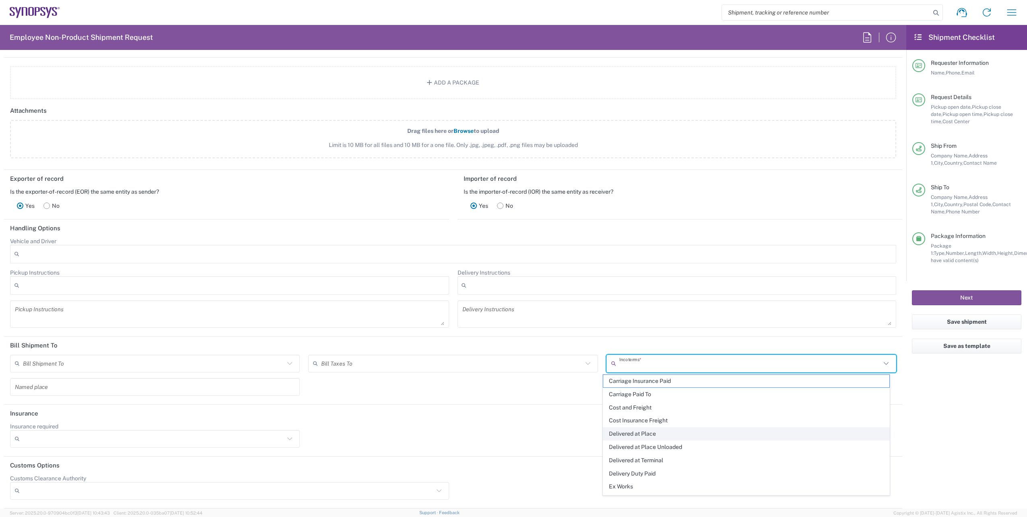
click at [639, 435] on span "Delivered at Place" at bounding box center [746, 433] width 286 height 12
type input "Sender/Shipper"
type input "Recipient Account"
type input "Delivered at Place"
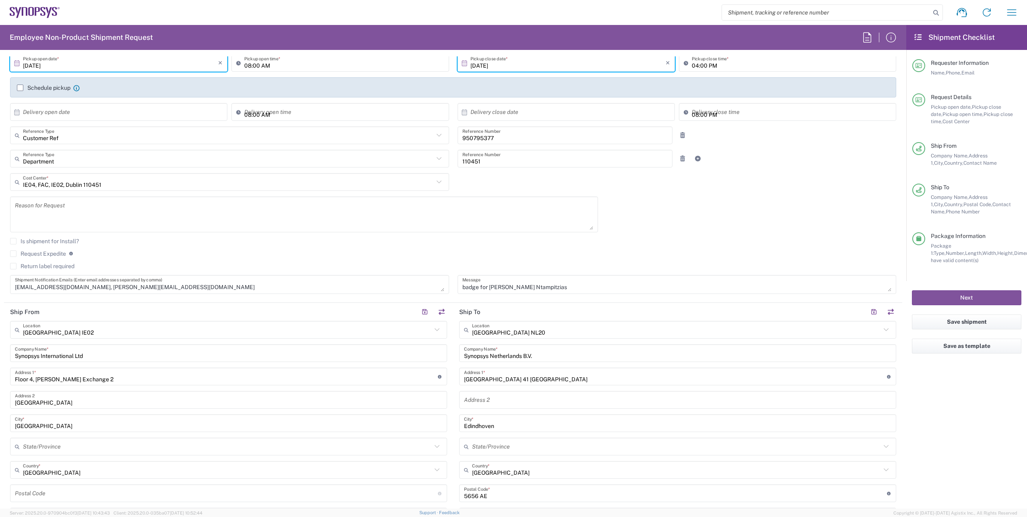
scroll to position [74, 0]
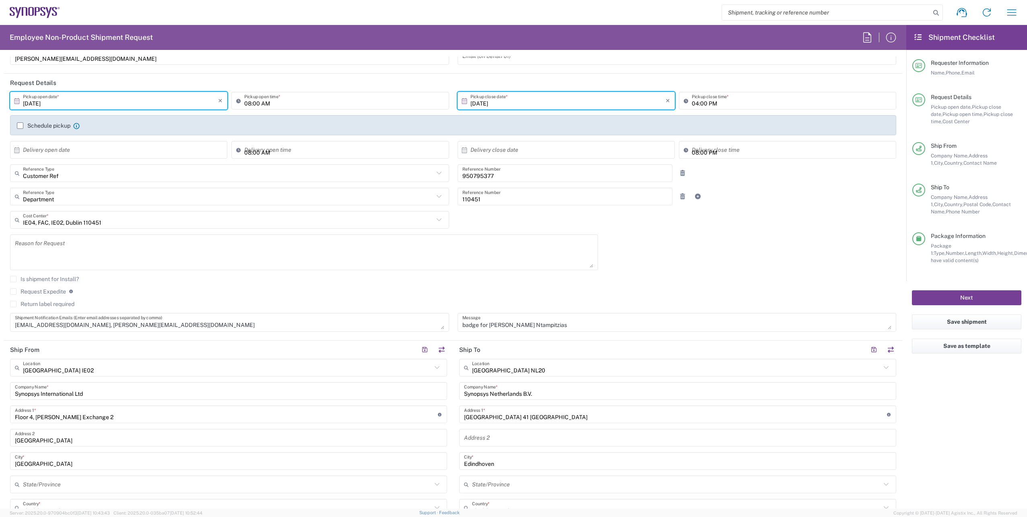
click at [961, 297] on button "Next" at bounding box center [966, 297] width 109 height 15
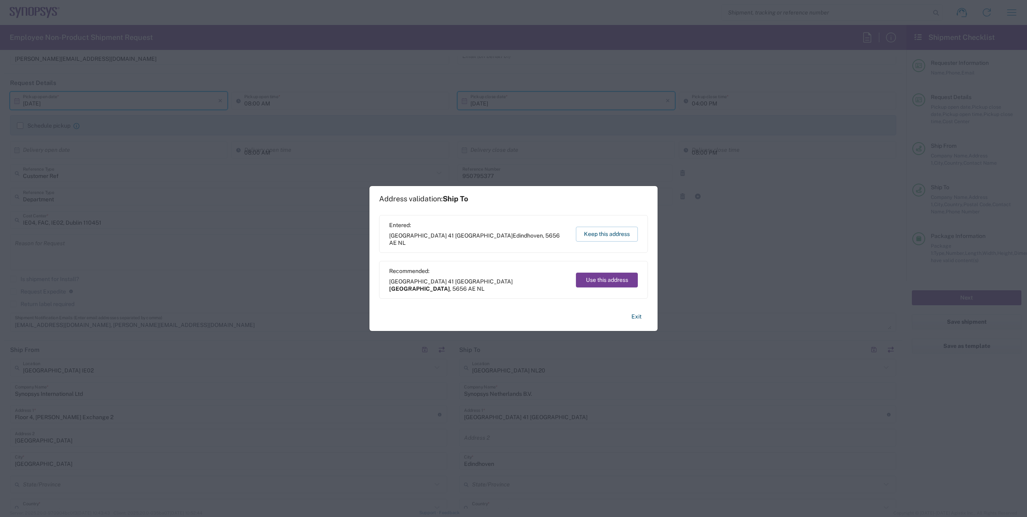
click at [606, 276] on button "Use this address" at bounding box center [607, 279] width 62 height 15
type input "[GEOGRAPHIC_DATA]"
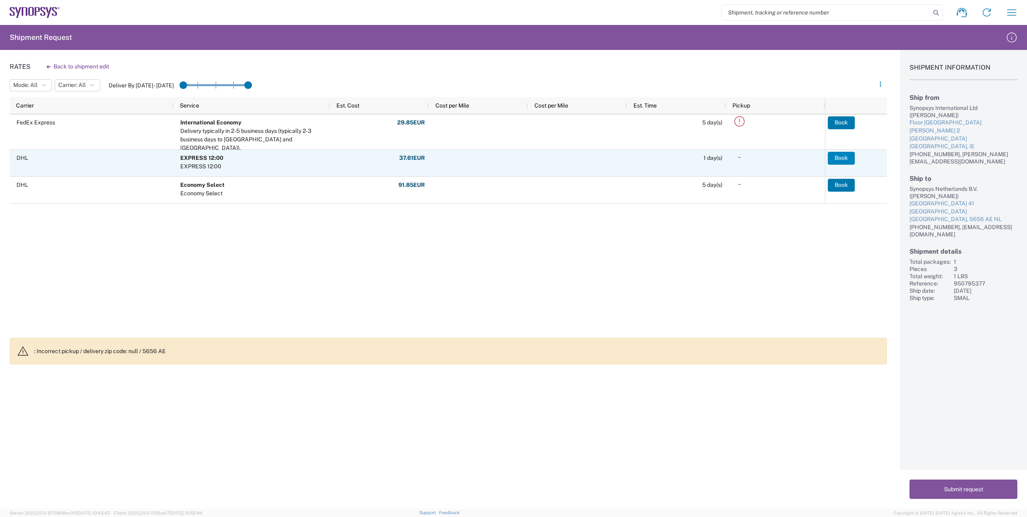
click at [841, 154] on button "Book" at bounding box center [841, 158] width 27 height 13
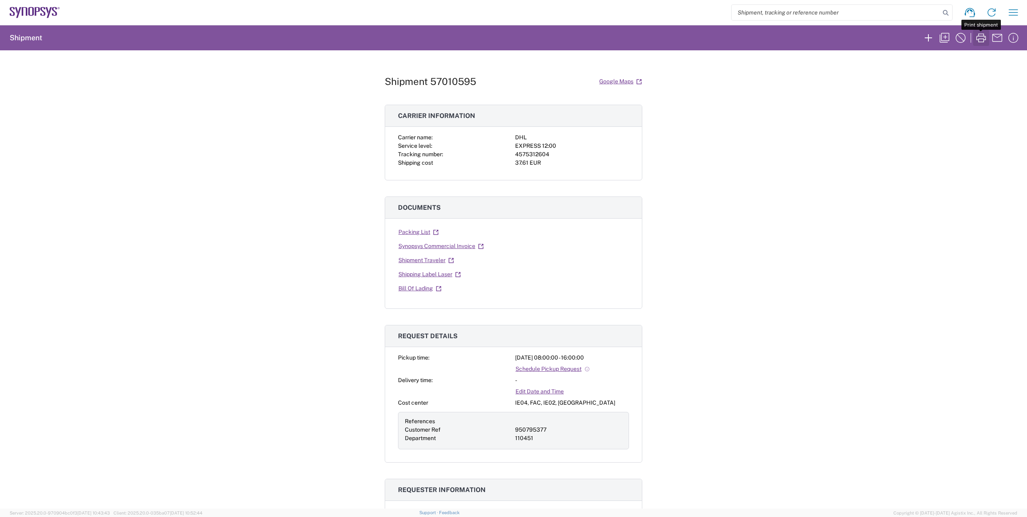
click at [985, 37] on icon "button" at bounding box center [981, 37] width 13 height 13
